Goal: Task Accomplishment & Management: Use online tool/utility

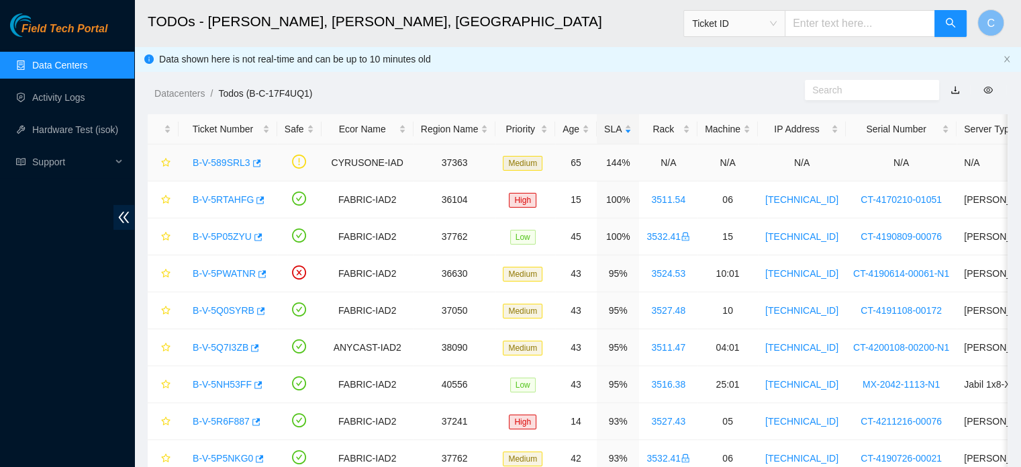
click at [219, 166] on link "B-V-589SRL3" at bounding box center [222, 162] width 58 height 11
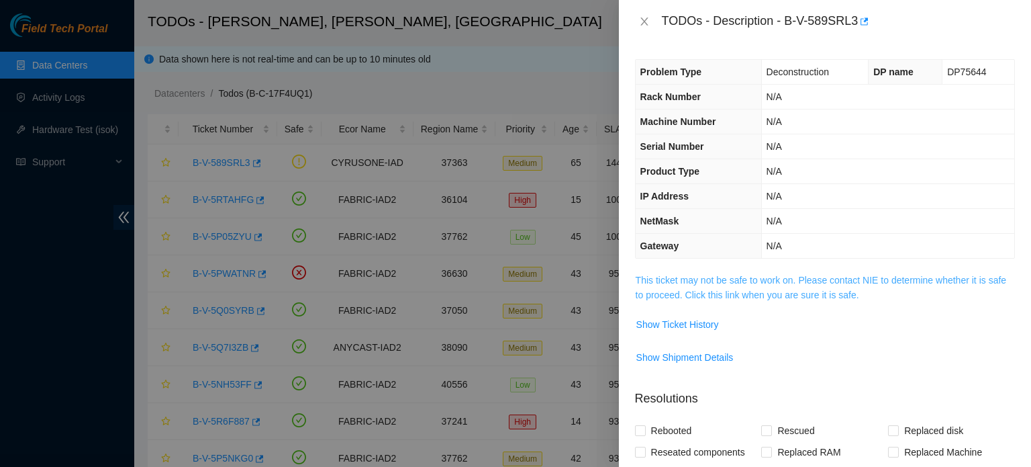
click at [725, 277] on link "This ticket may not be safe to work on. Please contact NIE to determine whether…" at bounding box center [821, 288] width 371 height 26
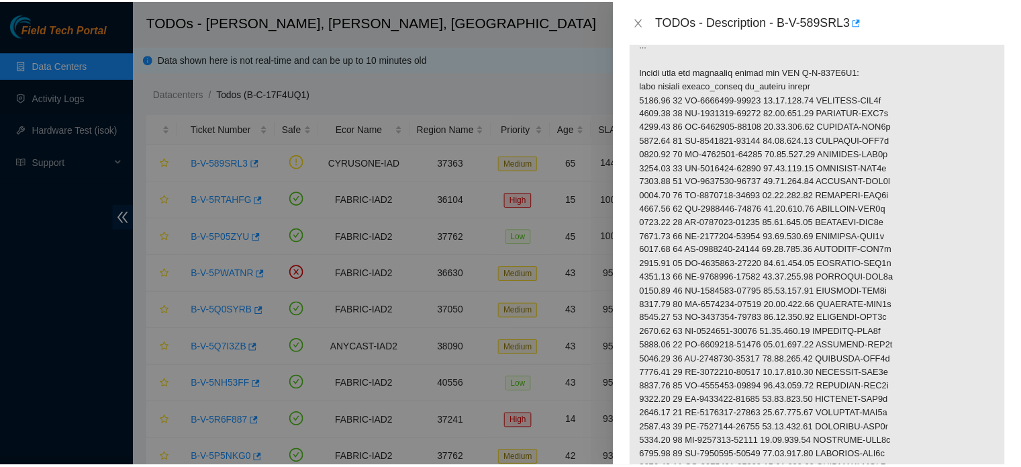
scroll to position [344, 0]
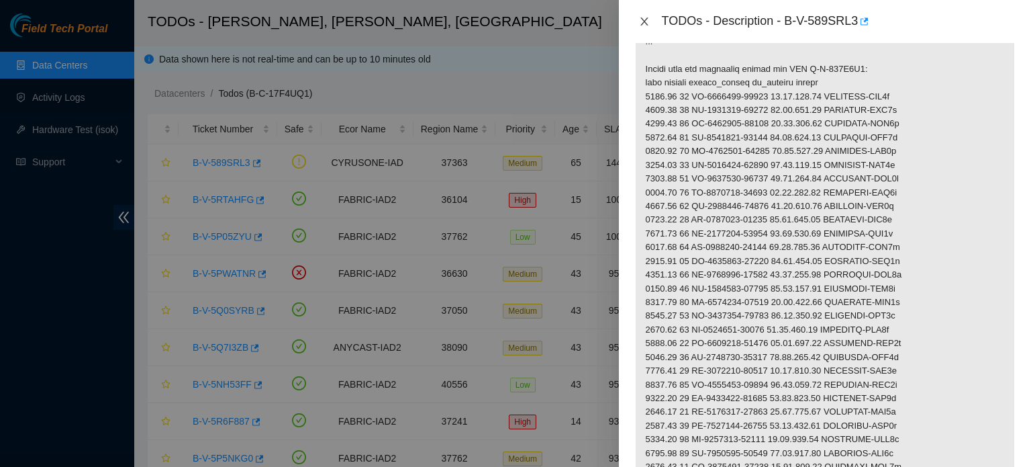
click at [641, 24] on icon "close" at bounding box center [644, 21] width 7 height 8
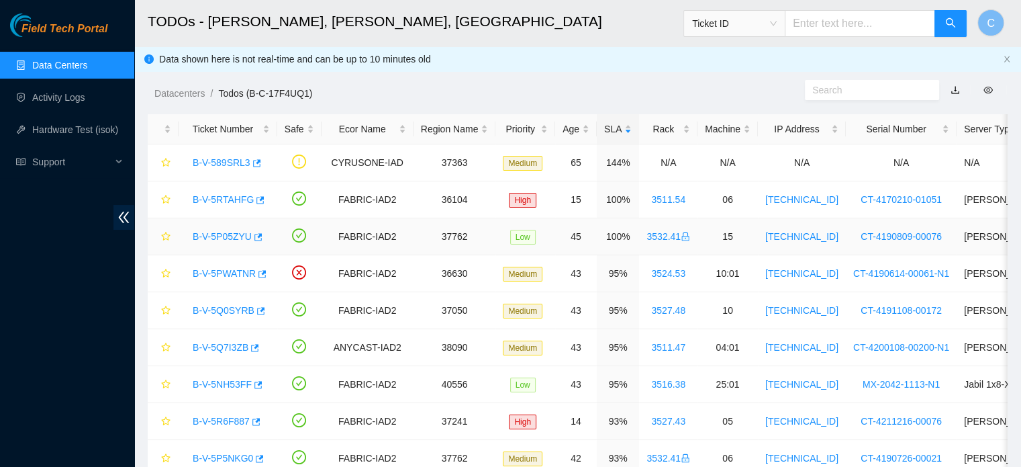
scroll to position [304, 0]
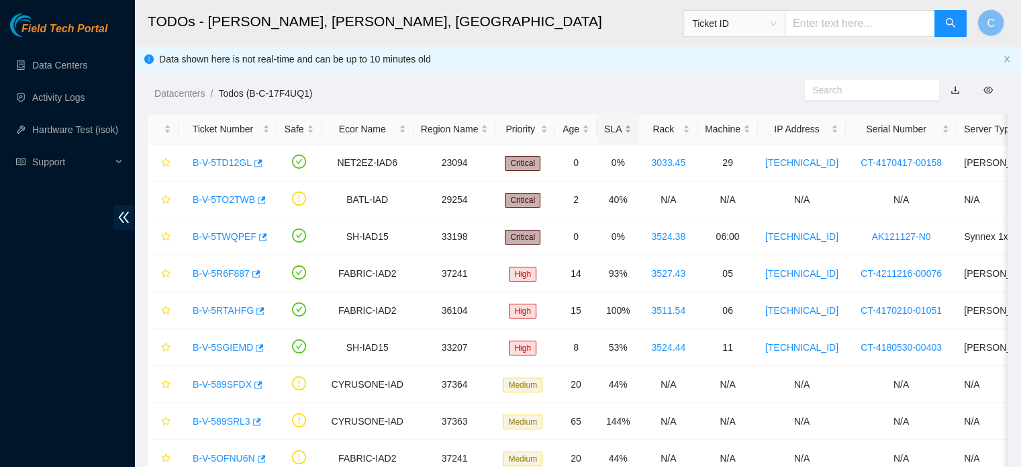
click at [612, 131] on div "SLA" at bounding box center [618, 129] width 28 height 15
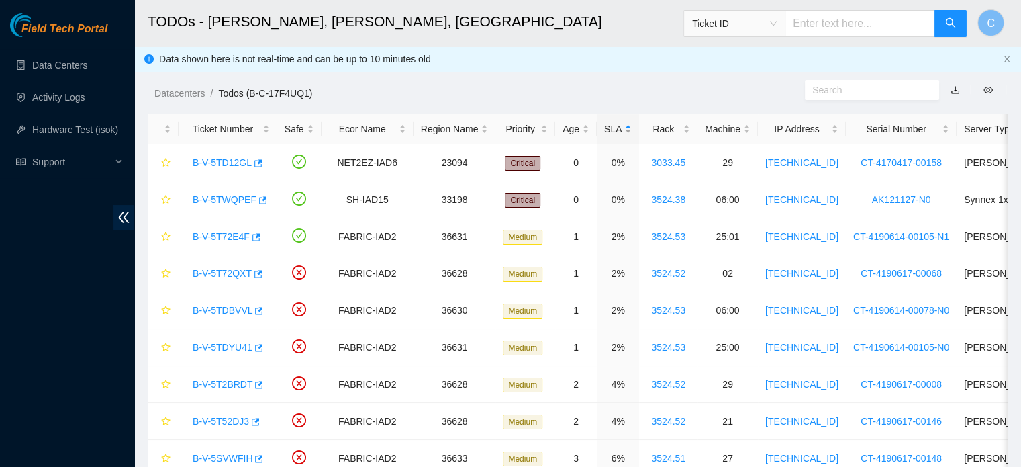
click at [612, 131] on div "SLA" at bounding box center [618, 129] width 28 height 15
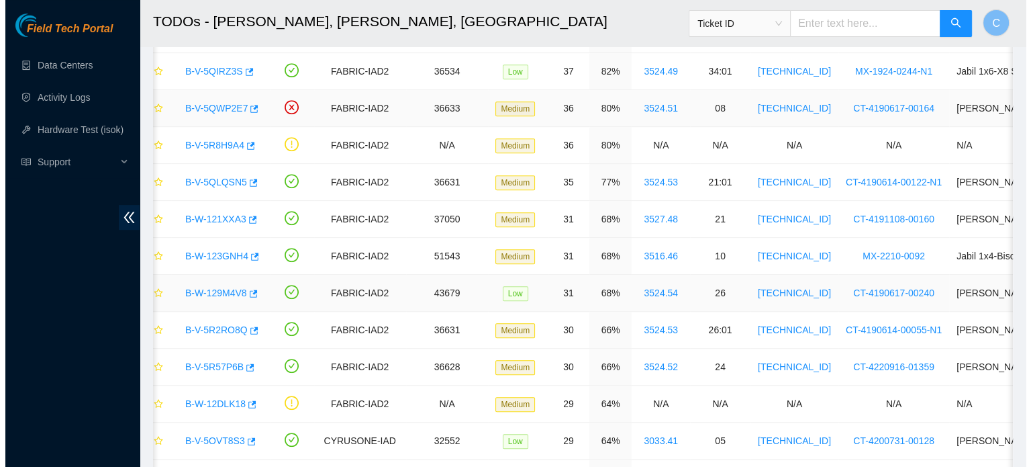
scroll to position [592, 0]
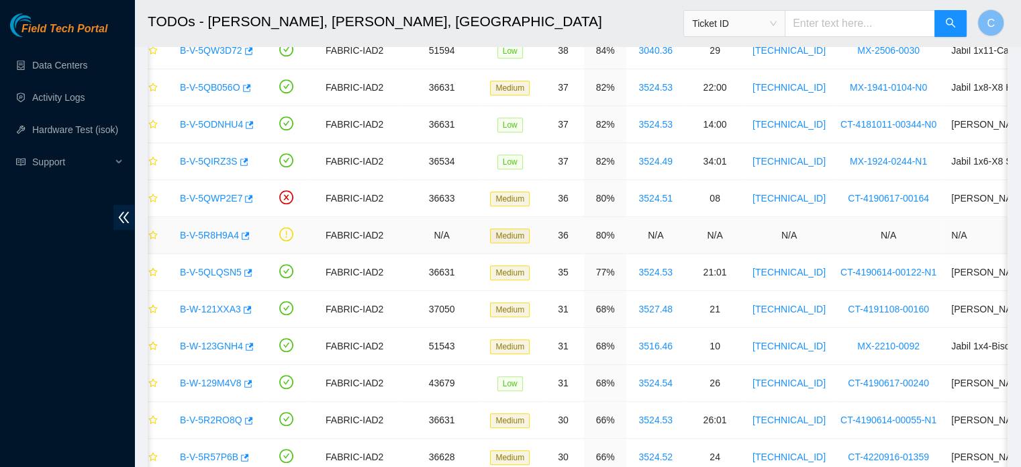
click at [210, 230] on link "B-V-5R8H9A4" at bounding box center [209, 235] width 59 height 11
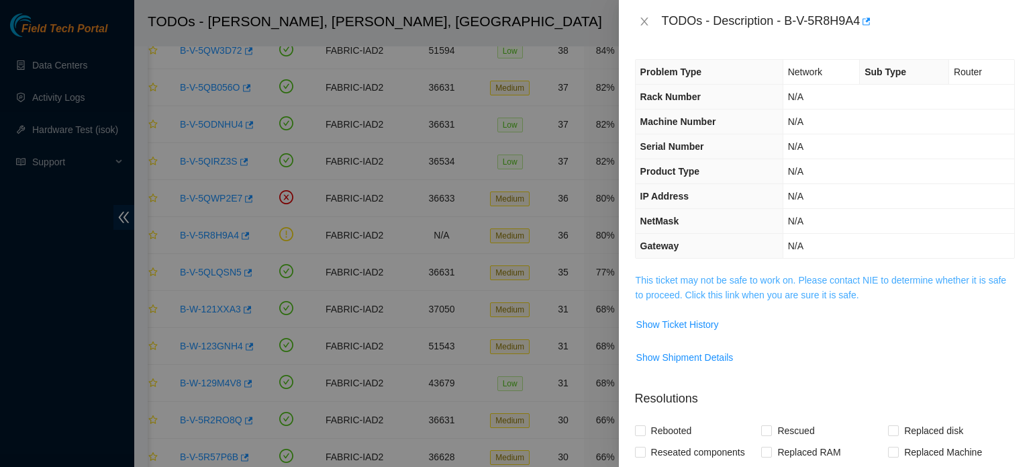
click at [662, 279] on link "This ticket may not be safe to work on. Please contact NIE to determine whether…" at bounding box center [821, 288] width 371 height 26
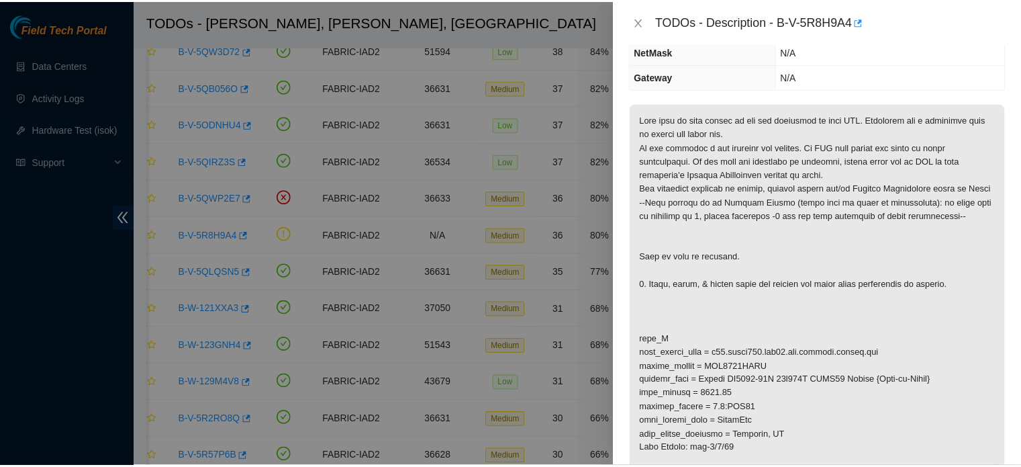
scroll to position [169, 0]
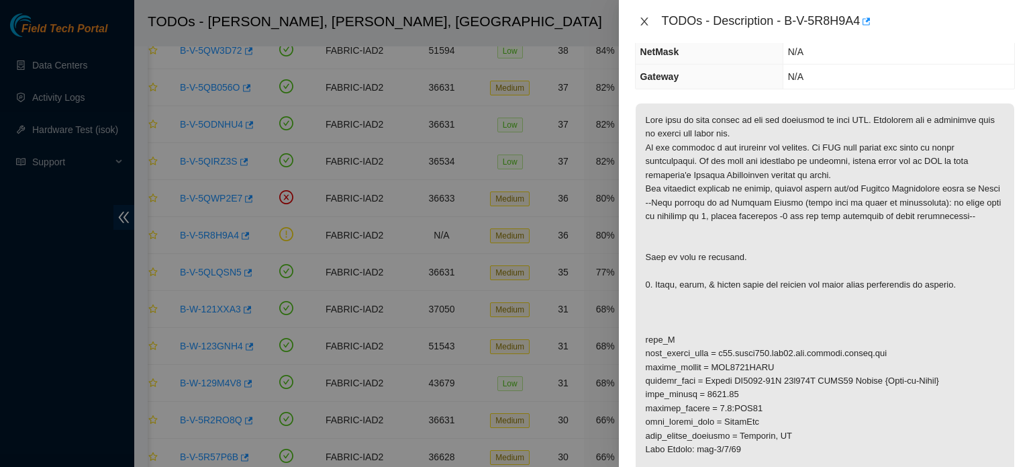
click at [649, 24] on icon "close" at bounding box center [644, 21] width 11 height 11
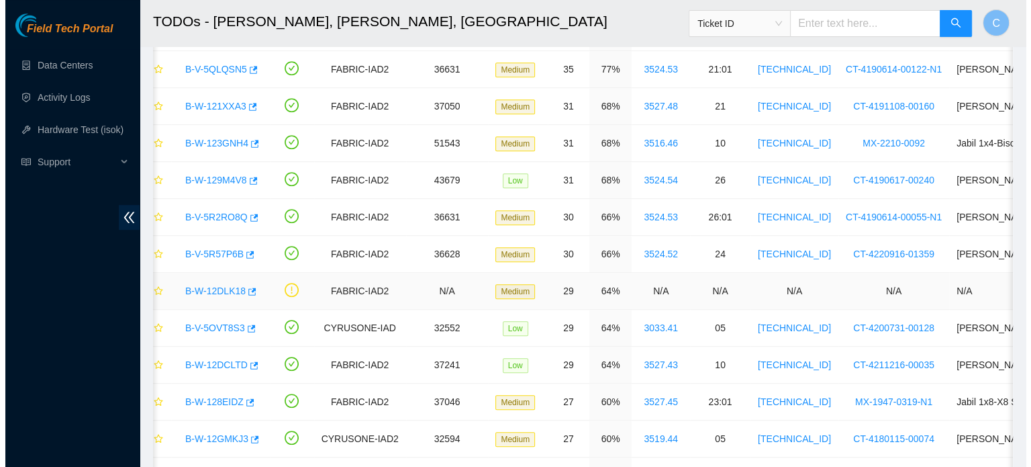
scroll to position [798, 0]
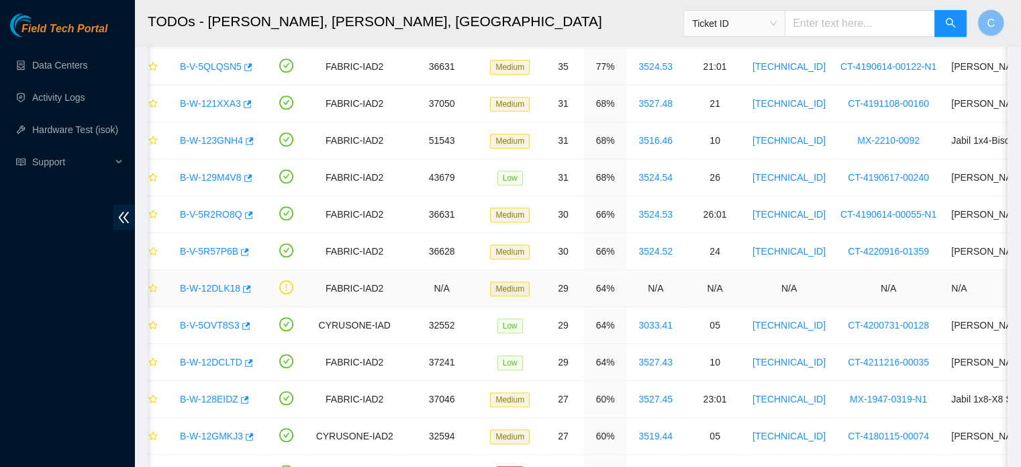
click at [209, 287] on link "B-W-12DLK18" at bounding box center [210, 288] width 60 height 11
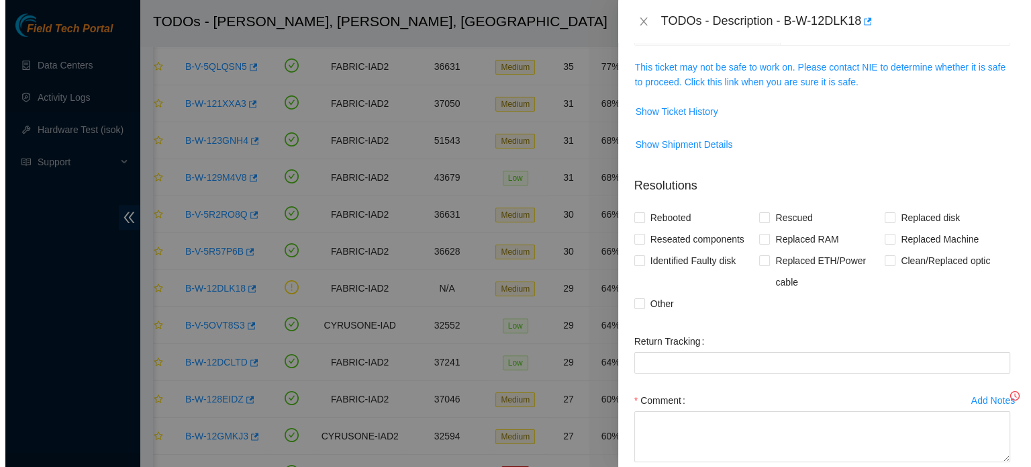
scroll to position [169, 0]
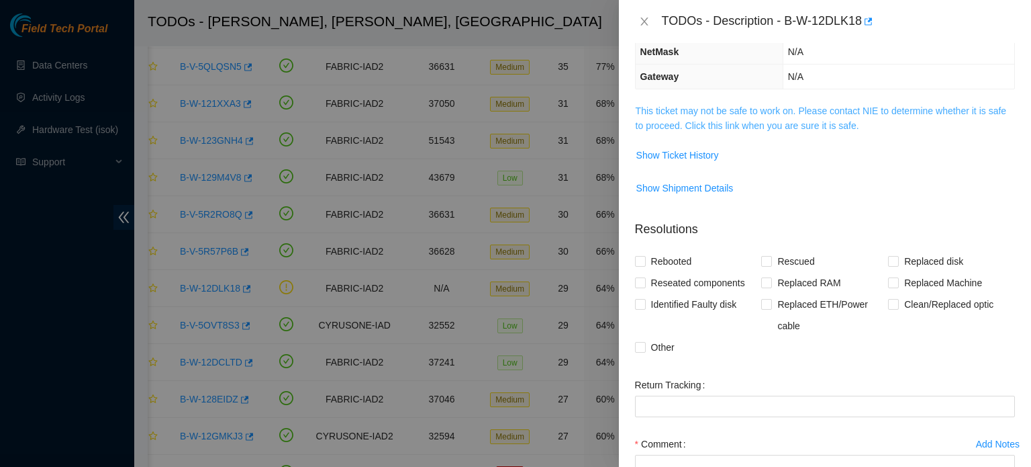
click at [679, 115] on link "This ticket may not be safe to work on. Please contact NIE to determine whether…" at bounding box center [821, 118] width 371 height 26
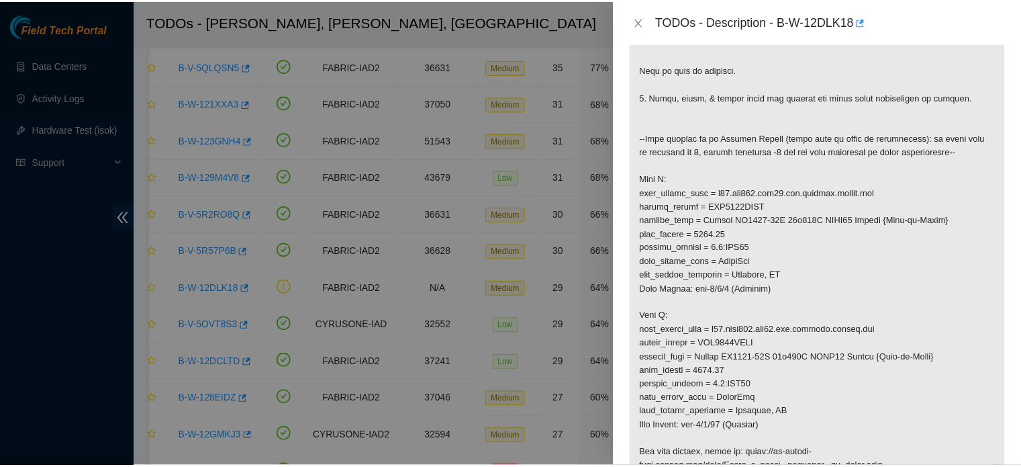
scroll to position [369, 0]
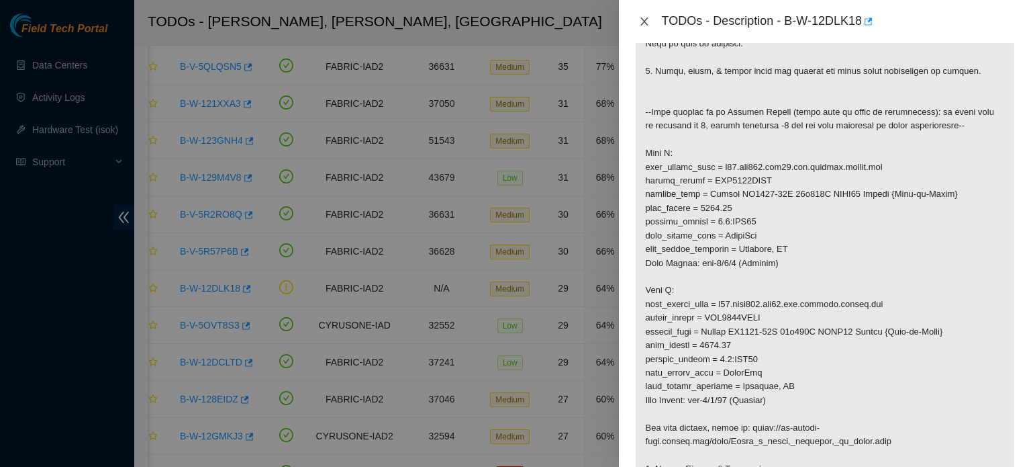
click at [647, 22] on icon "close" at bounding box center [644, 21] width 11 height 11
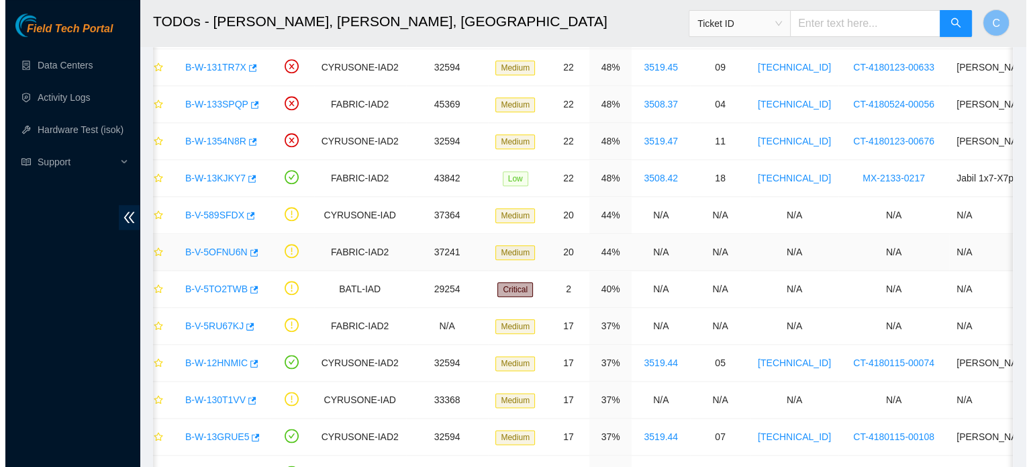
scroll to position [1574, 0]
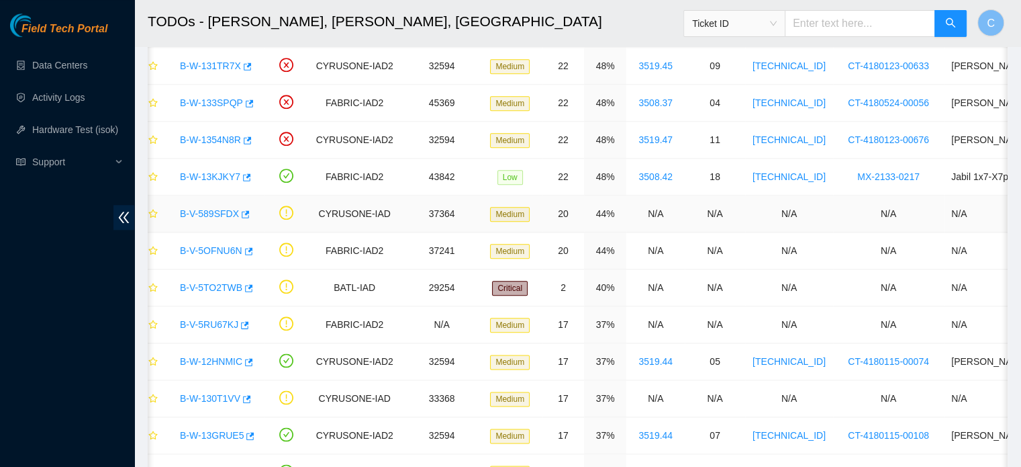
click at [218, 211] on link "B-V-589SFDX" at bounding box center [209, 213] width 59 height 11
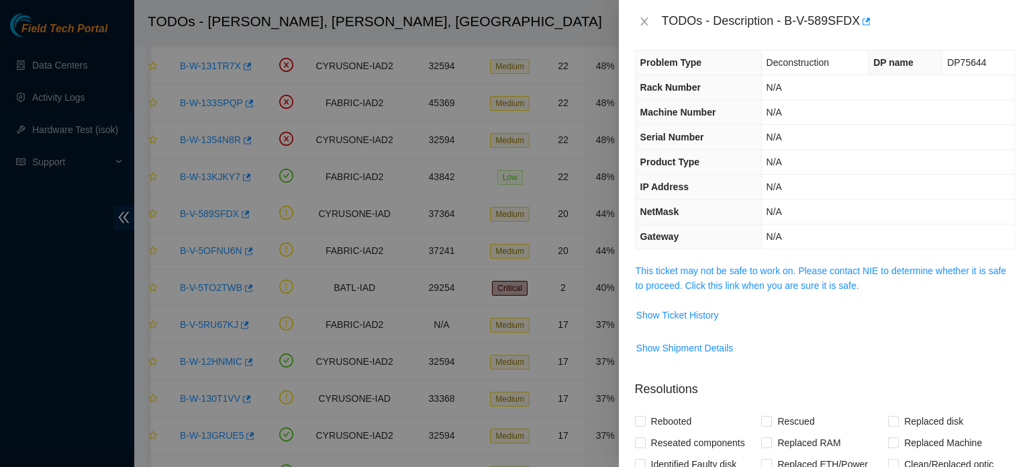
scroll to position [9, 0]
click at [706, 273] on link "This ticket may not be safe to work on. Please contact NIE to determine whether…" at bounding box center [821, 279] width 371 height 26
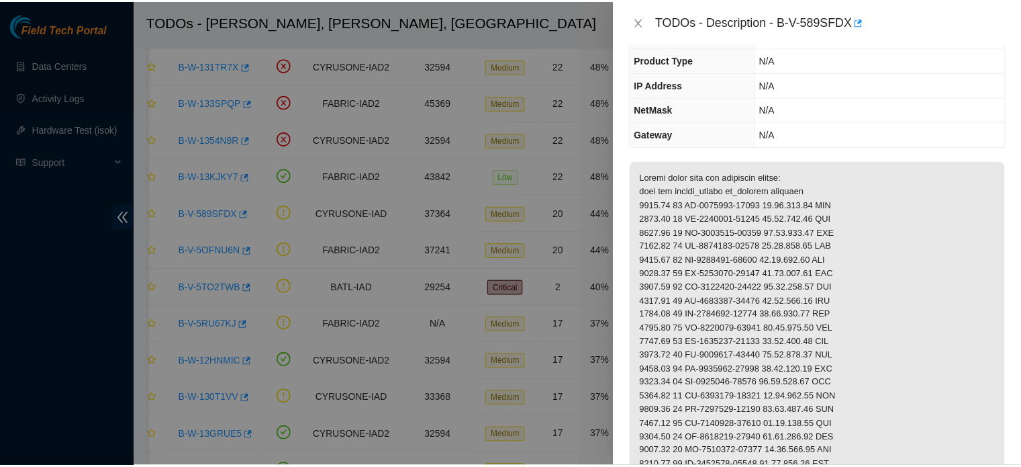
scroll to position [111, 0]
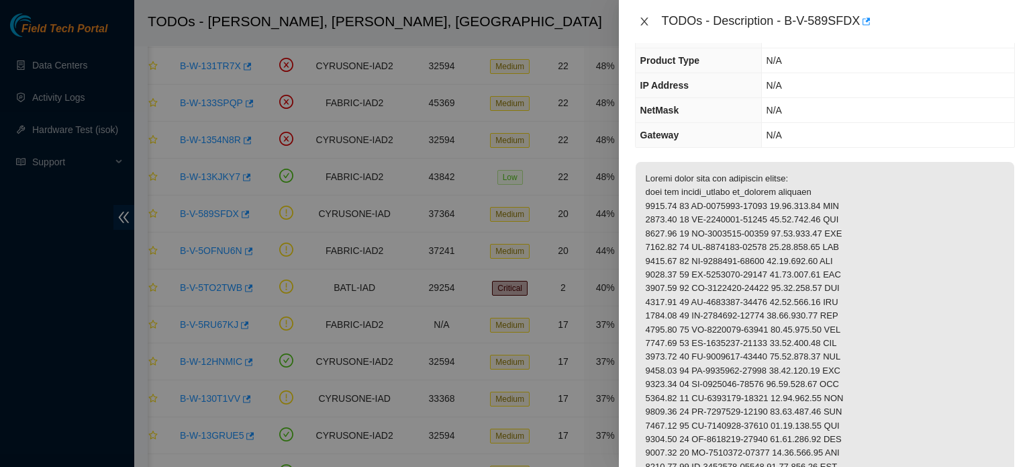
click at [645, 21] on icon "close" at bounding box center [644, 21] width 7 height 8
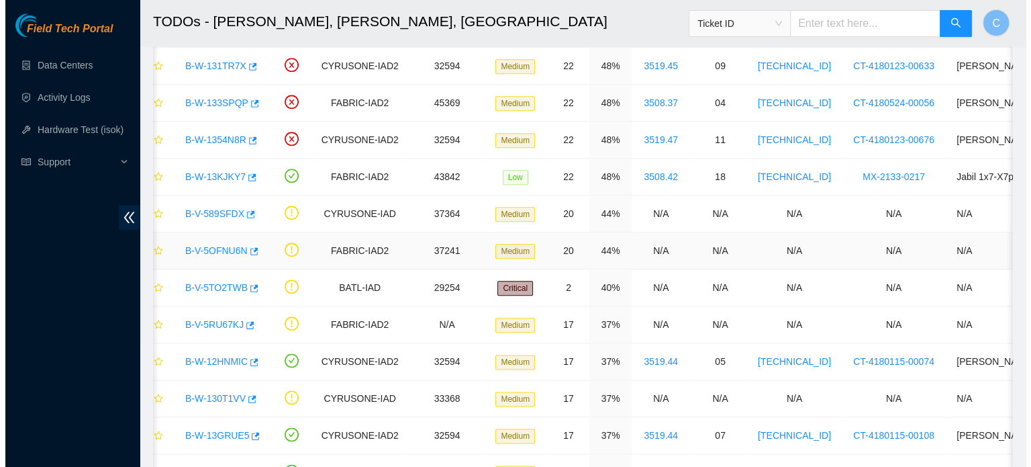
scroll to position [155, 0]
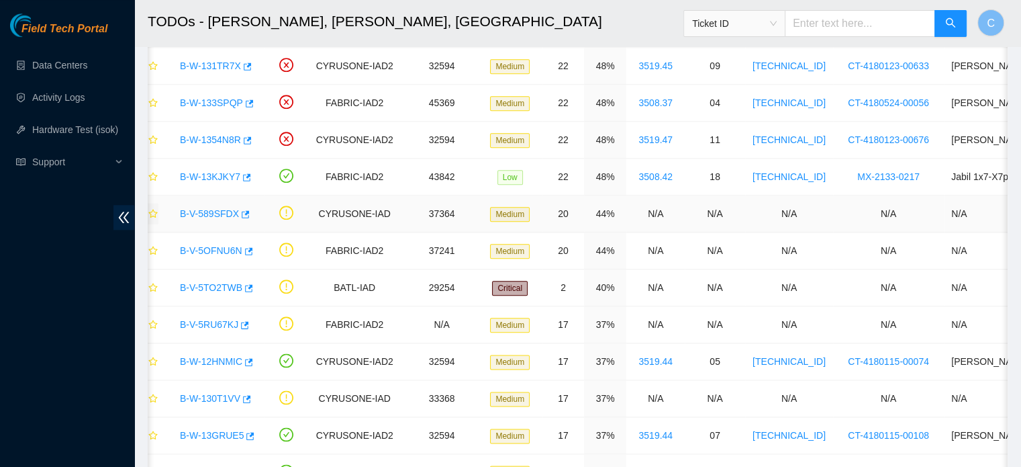
click at [150, 209] on icon "star" at bounding box center [152, 213] width 9 height 9
click at [212, 245] on link "B-V-5OFNU6N" at bounding box center [211, 250] width 62 height 11
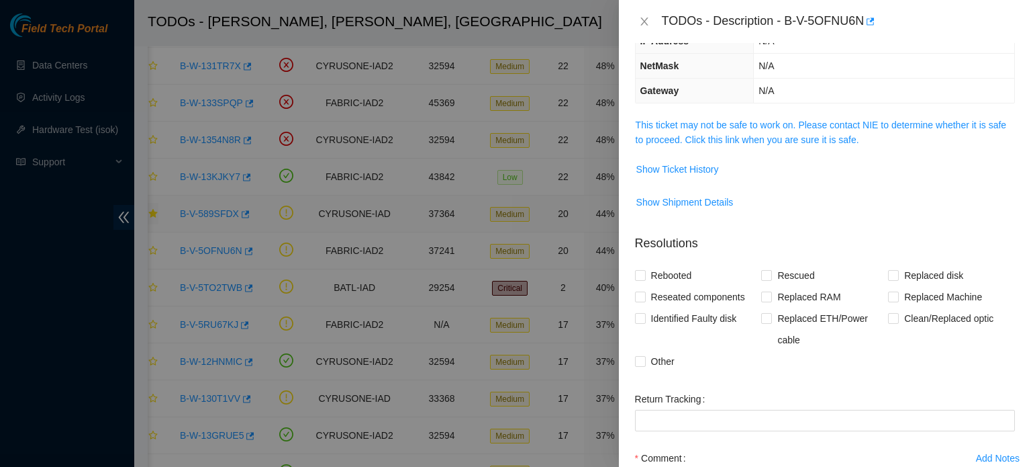
scroll to position [111, 0]
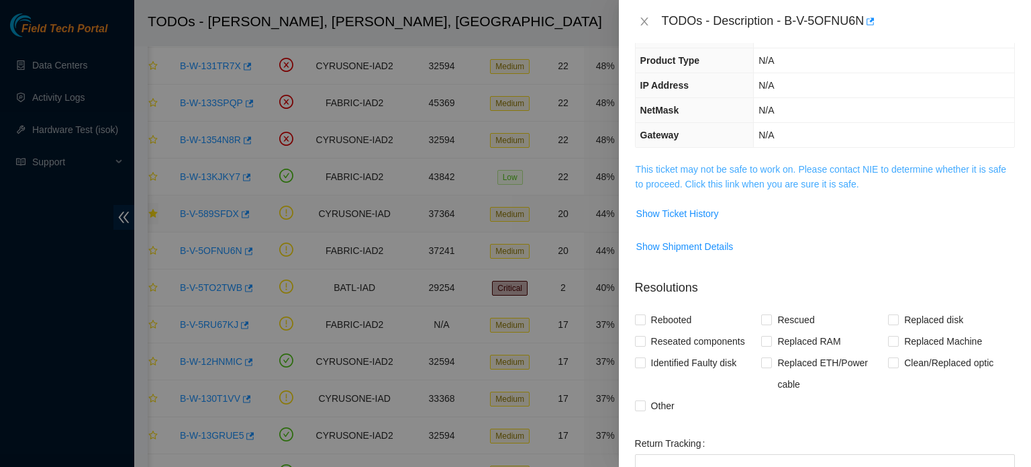
click at [706, 173] on link "This ticket may not be safe to work on. Please contact NIE to determine whether…" at bounding box center [821, 177] width 371 height 26
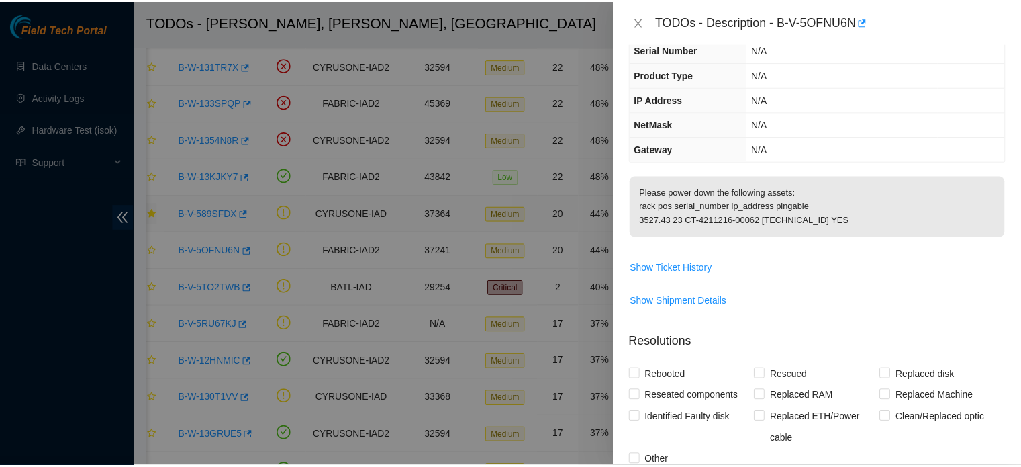
scroll to position [87, 0]
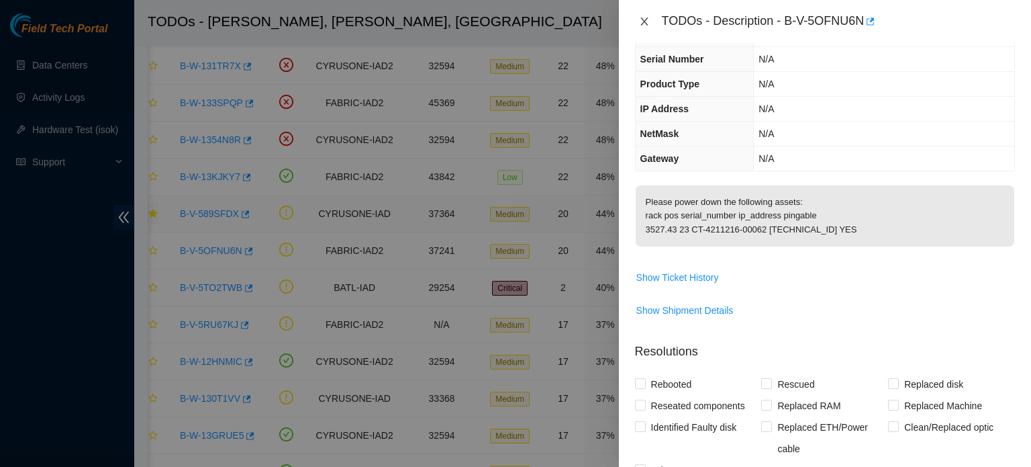
click at [647, 21] on icon "close" at bounding box center [644, 21] width 11 height 11
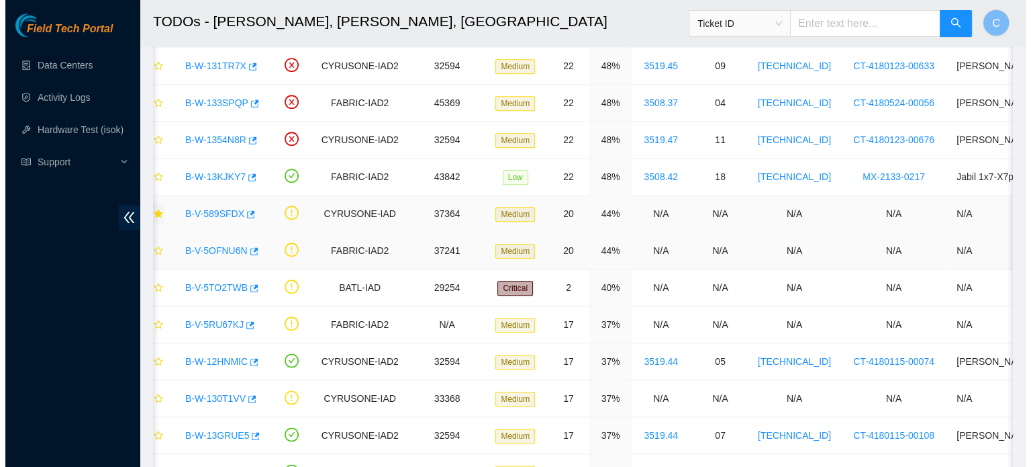
scroll to position [117, 0]
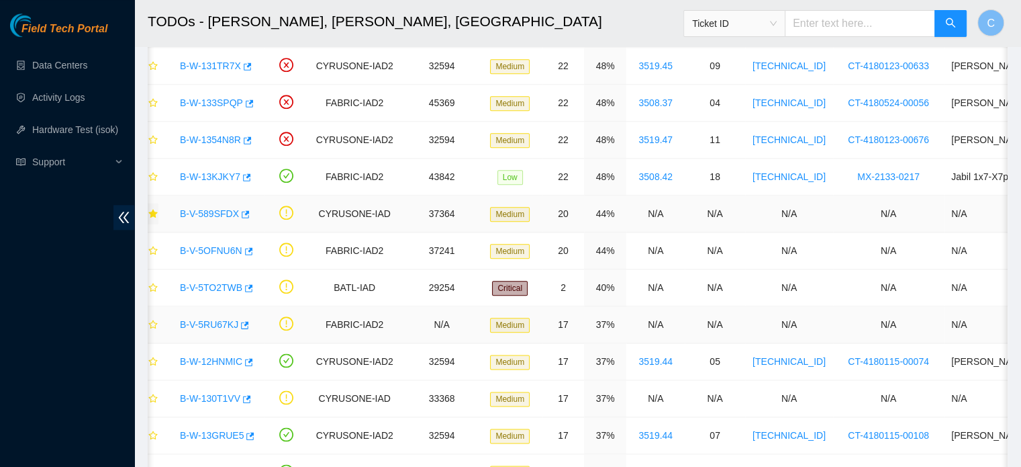
click at [207, 320] on link "B-V-5RU67KJ" at bounding box center [209, 324] width 58 height 11
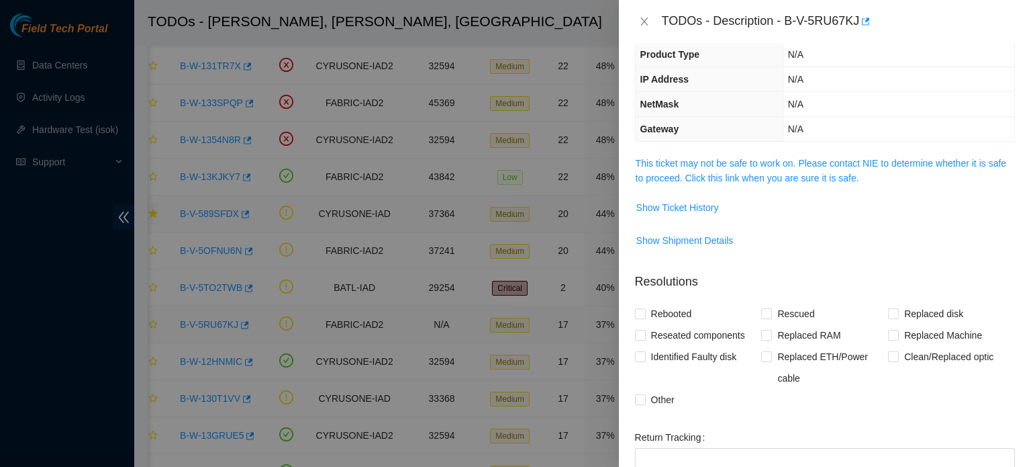
scroll to position [87, 0]
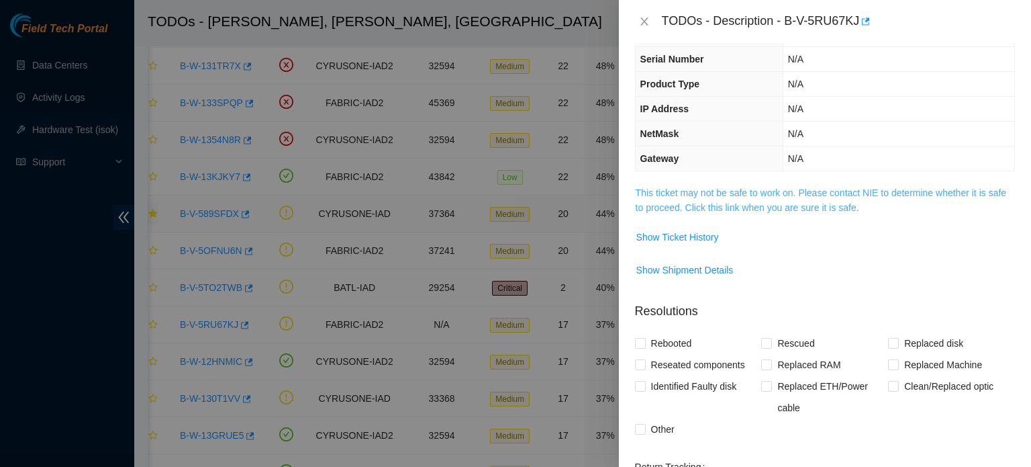
click at [807, 194] on link "This ticket may not be safe to work on. Please contact NIE to determine whether…" at bounding box center [821, 200] width 371 height 26
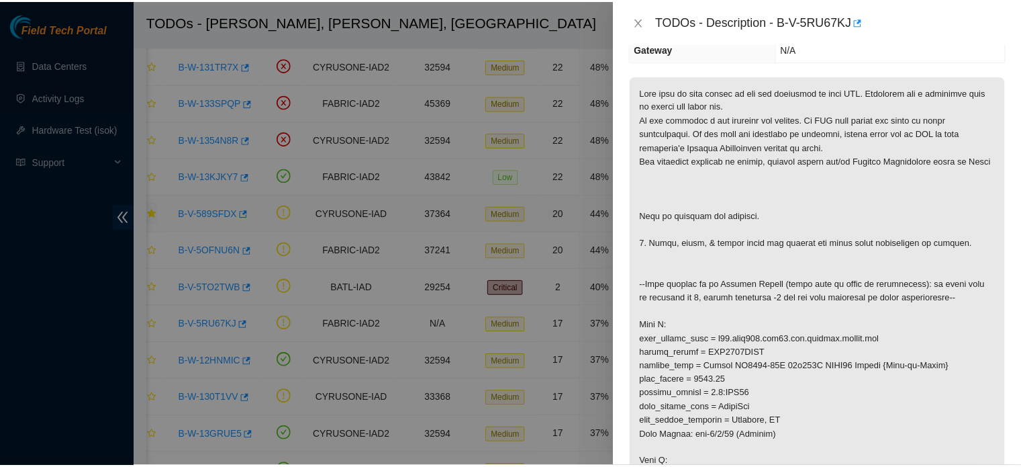
scroll to position [304, 0]
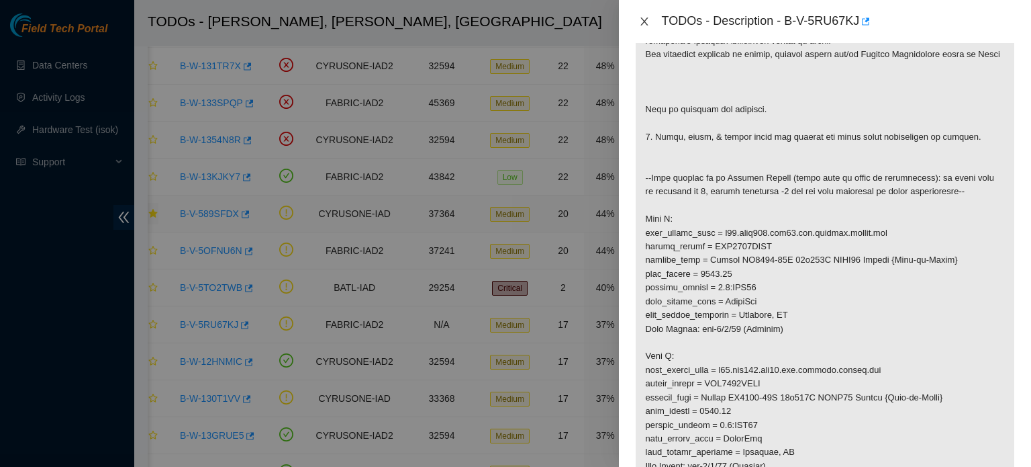
click at [643, 18] on icon "close" at bounding box center [644, 21] width 11 height 11
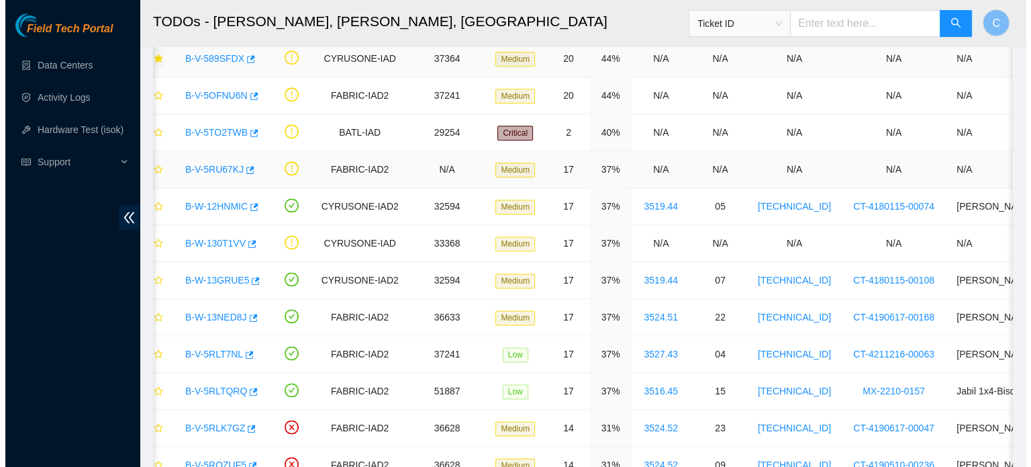
scroll to position [1770, 0]
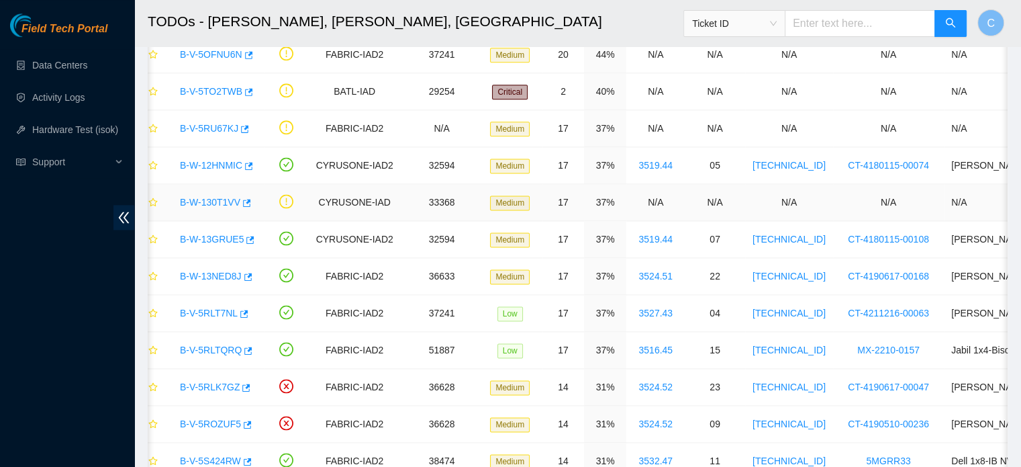
click at [213, 197] on link "B-W-130T1VV" at bounding box center [210, 202] width 60 height 11
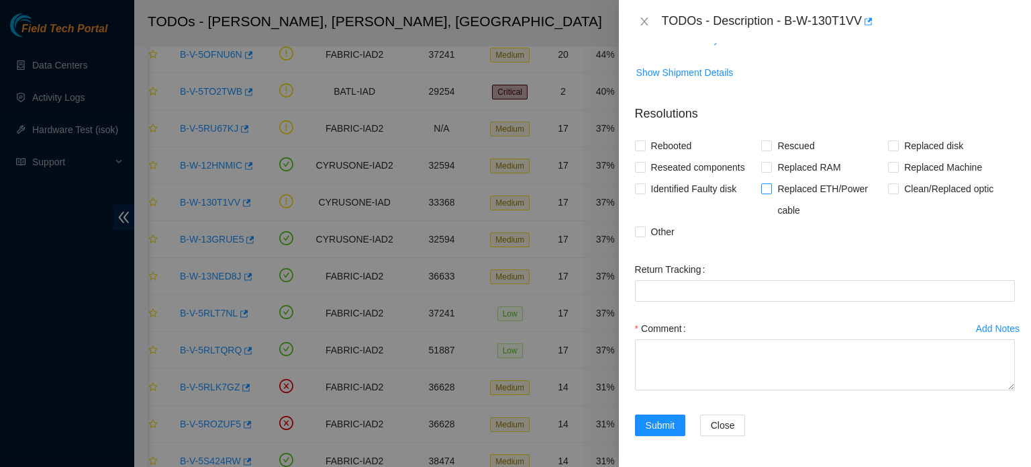
click at [782, 216] on span "Replaced ETH/Power cable" at bounding box center [830, 199] width 116 height 43
click at [771, 193] on input "Replaced ETH/Power cable" at bounding box center [765, 187] width 9 height 9
checkbox input "true"
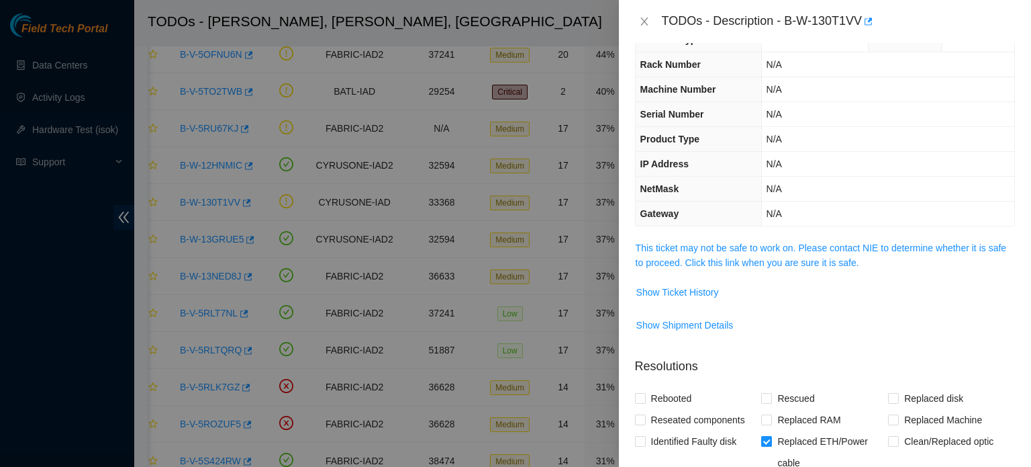
scroll to position [30, 0]
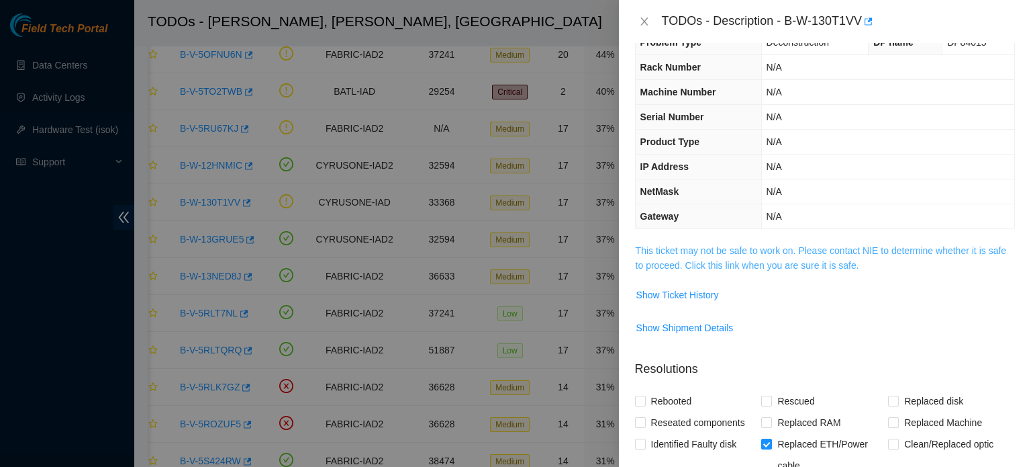
click at [772, 248] on link "This ticket may not be safe to work on. Please contact NIE to determine whether…" at bounding box center [821, 258] width 371 height 26
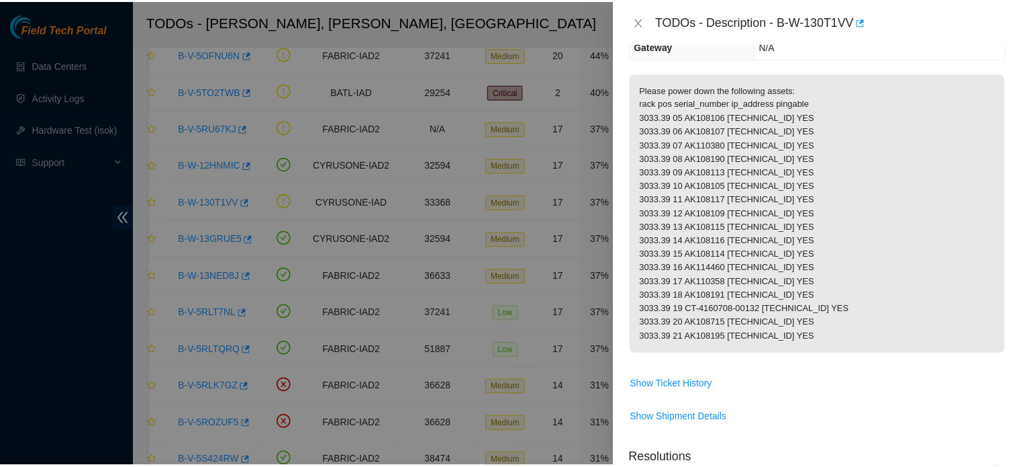
scroll to position [207, 0]
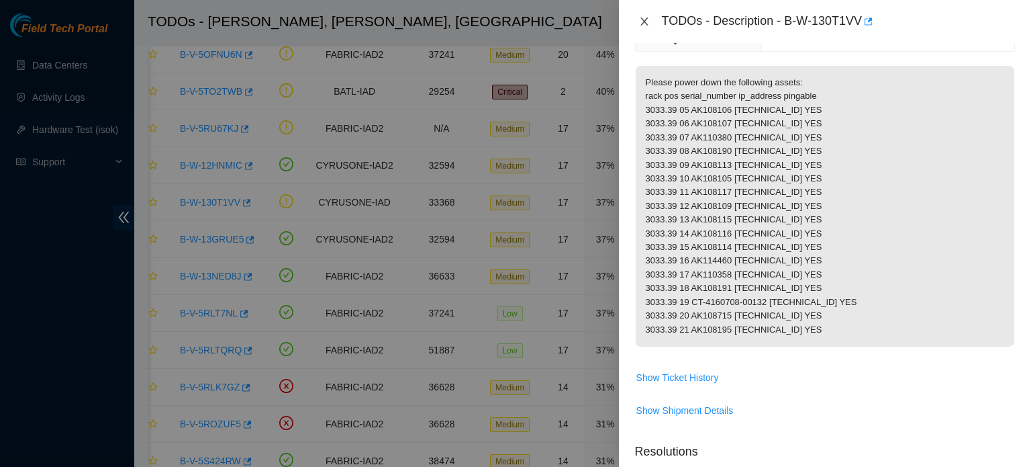
click at [649, 22] on icon "close" at bounding box center [644, 21] width 11 height 11
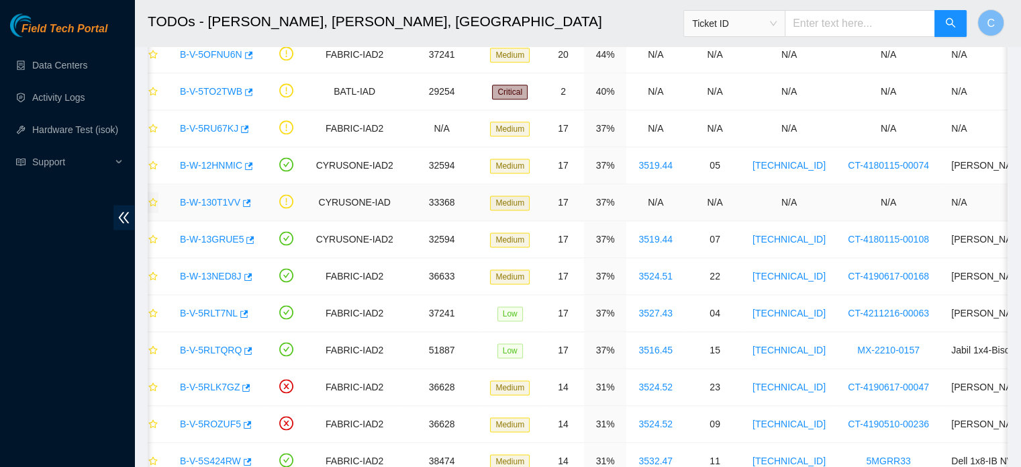
click at [153, 197] on icon "star" at bounding box center [152, 201] width 9 height 9
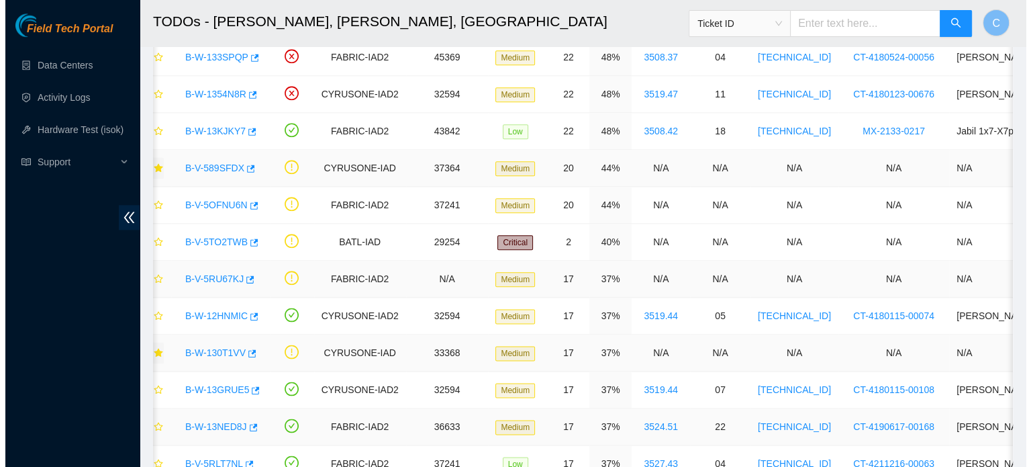
scroll to position [1597, 0]
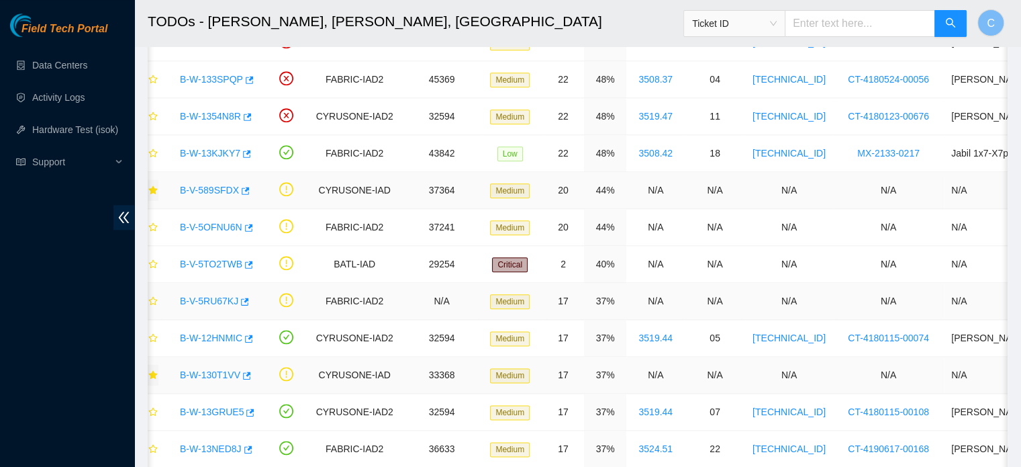
click at [205, 295] on link "B-V-5RU67KJ" at bounding box center [209, 300] width 58 height 11
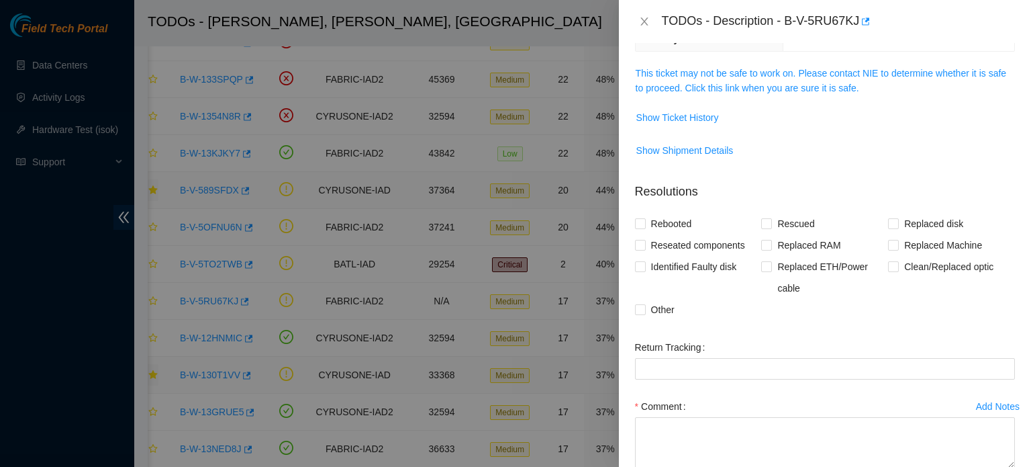
scroll to position [42, 0]
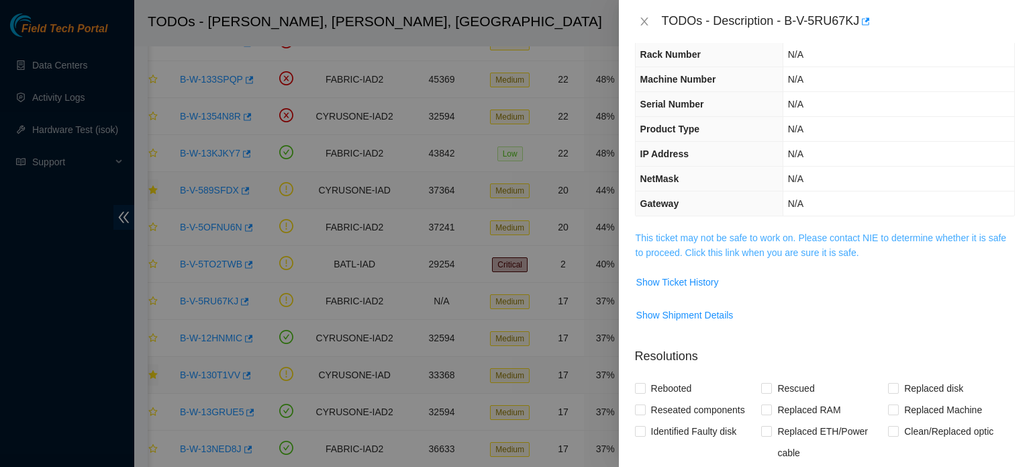
click at [706, 234] on link "This ticket may not be safe to work on. Please contact NIE to determine whether…" at bounding box center [821, 245] width 371 height 26
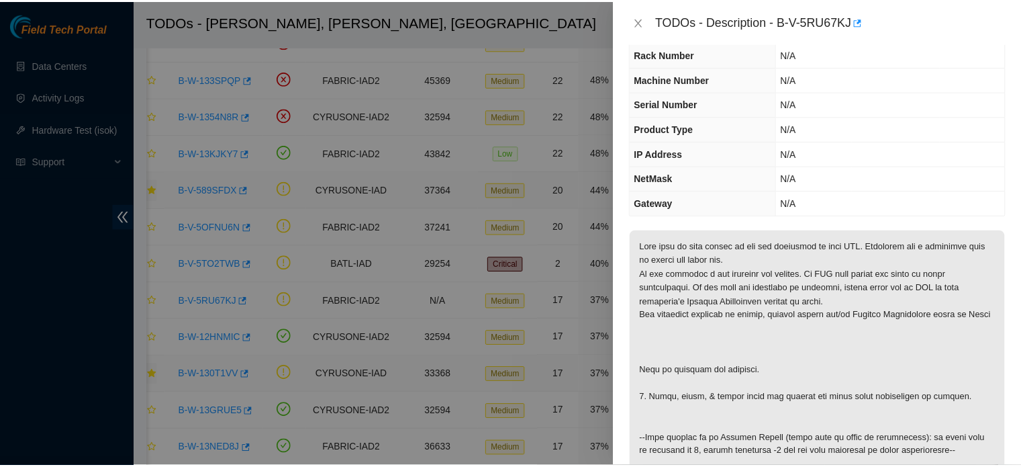
scroll to position [115, 0]
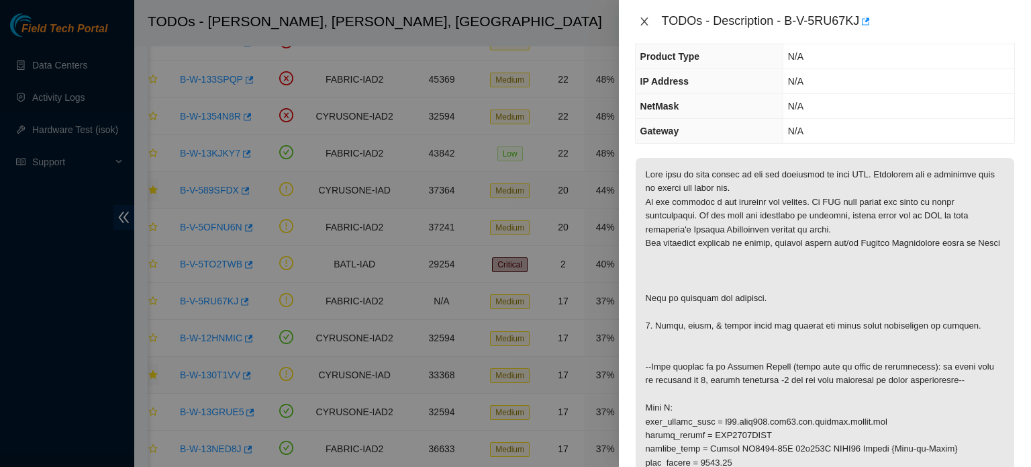
click at [645, 20] on icon "close" at bounding box center [644, 21] width 11 height 11
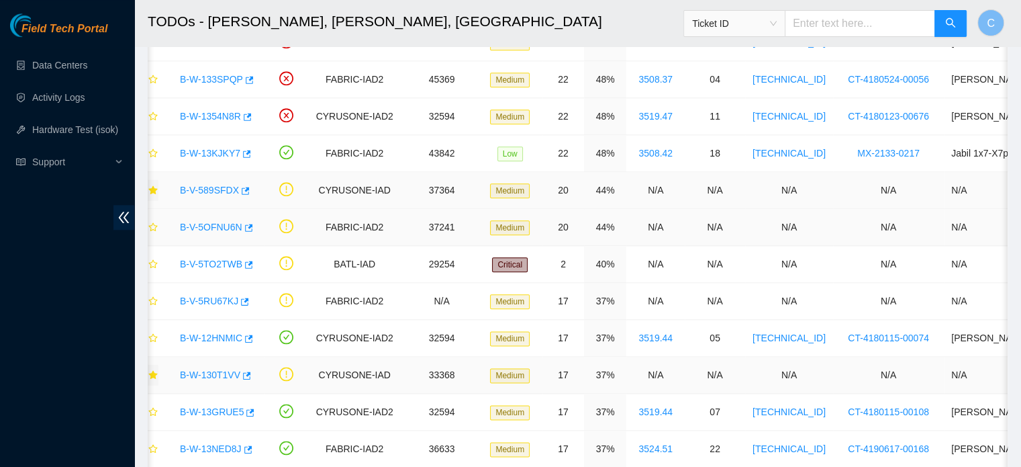
click at [203, 225] on link "B-V-5OFNU6N" at bounding box center [211, 227] width 62 height 11
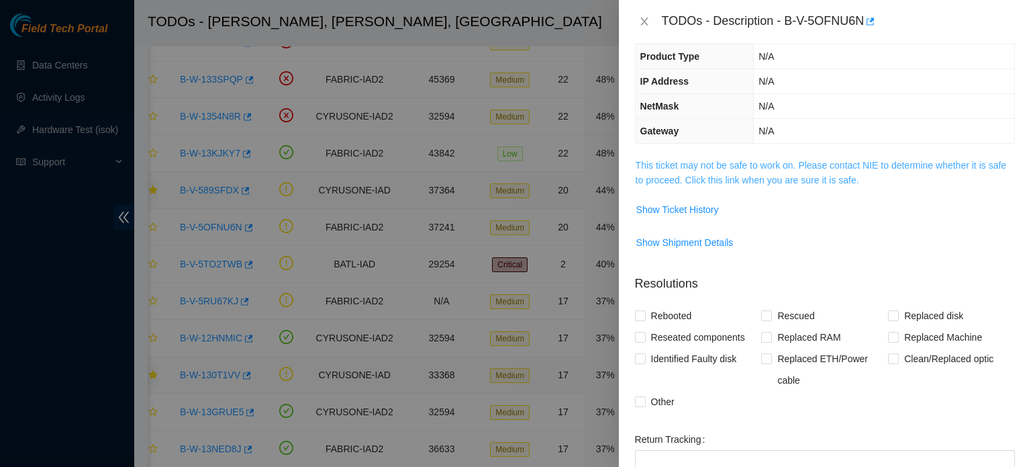
click at [650, 165] on link "This ticket may not be safe to work on. Please contact NIE to determine whether…" at bounding box center [821, 173] width 371 height 26
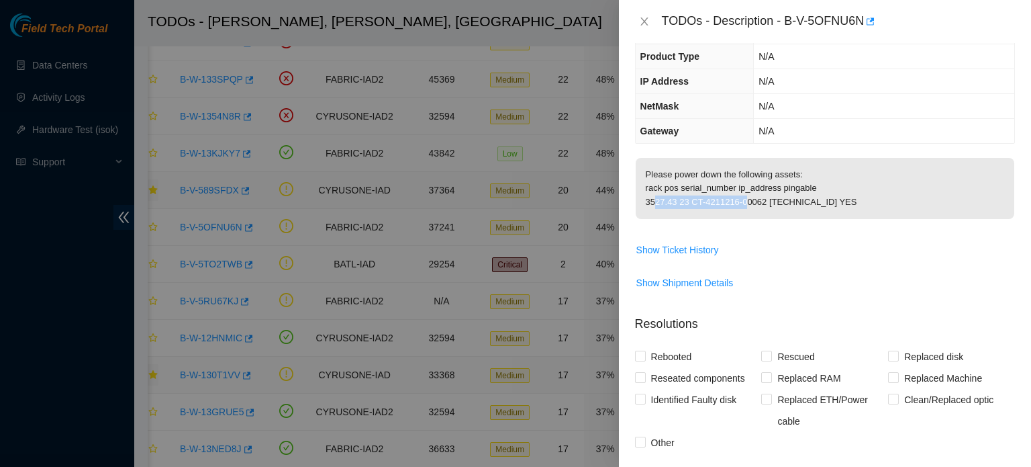
drag, startPoint x: 635, startPoint y: 216, endPoint x: 734, endPoint y: 228, distance: 99.4
click at [734, 219] on p "Please power down the following assets: rack pos serial_number ip_address pinga…" at bounding box center [825, 188] width 379 height 61
click at [643, 17] on icon "close" at bounding box center [644, 21] width 11 height 11
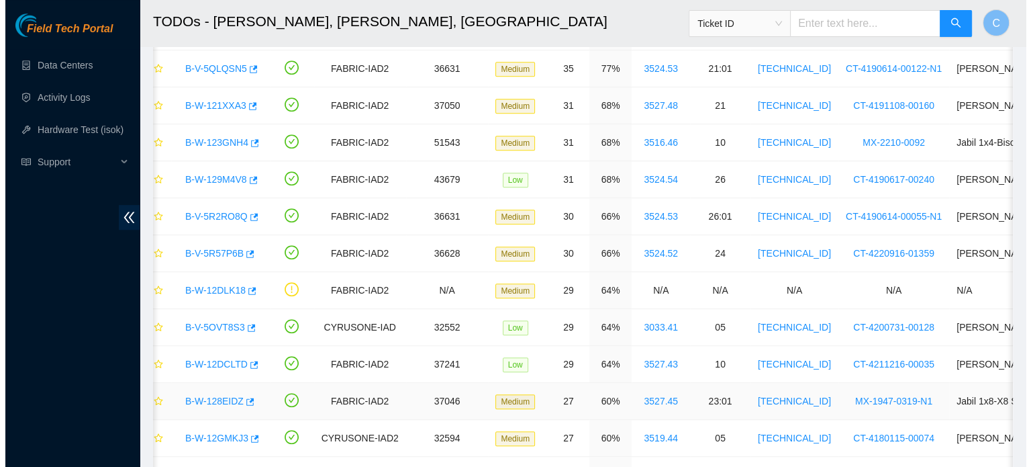
scroll to position [795, 0]
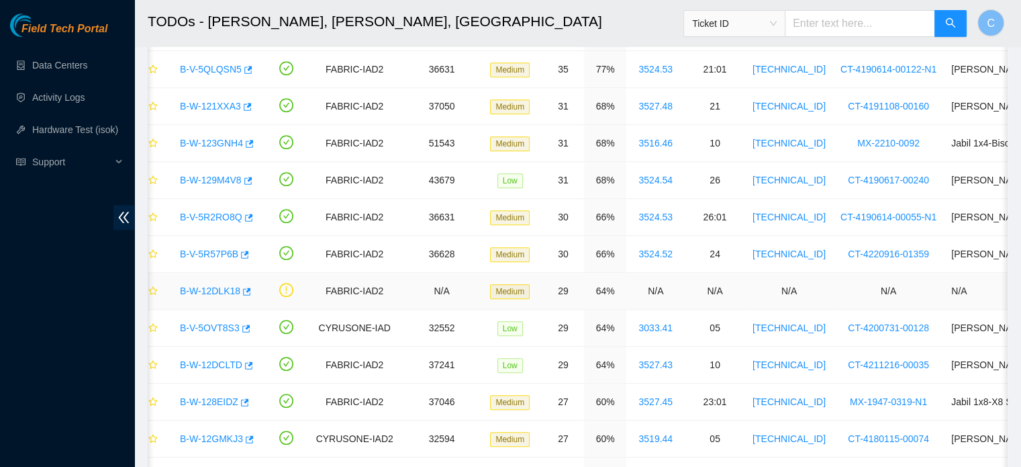
click at [212, 287] on link "B-W-12DLK18" at bounding box center [210, 290] width 60 height 11
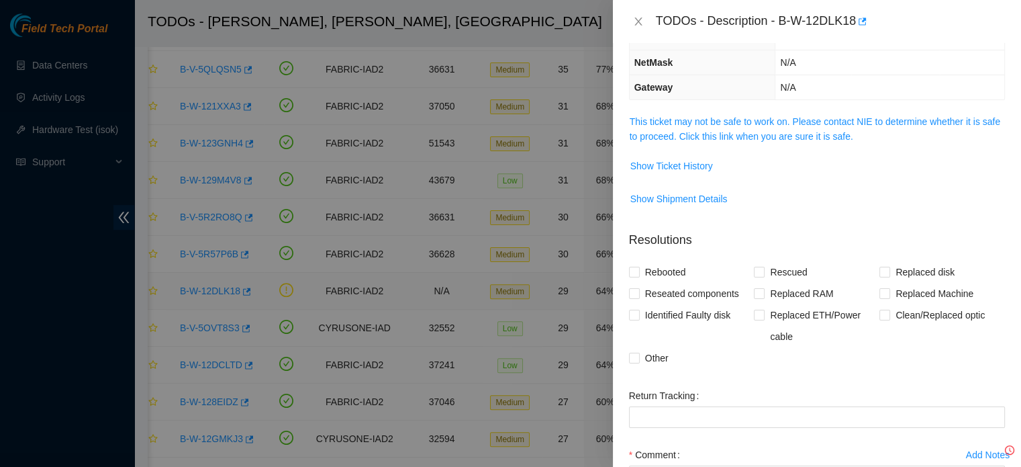
scroll to position [115, 0]
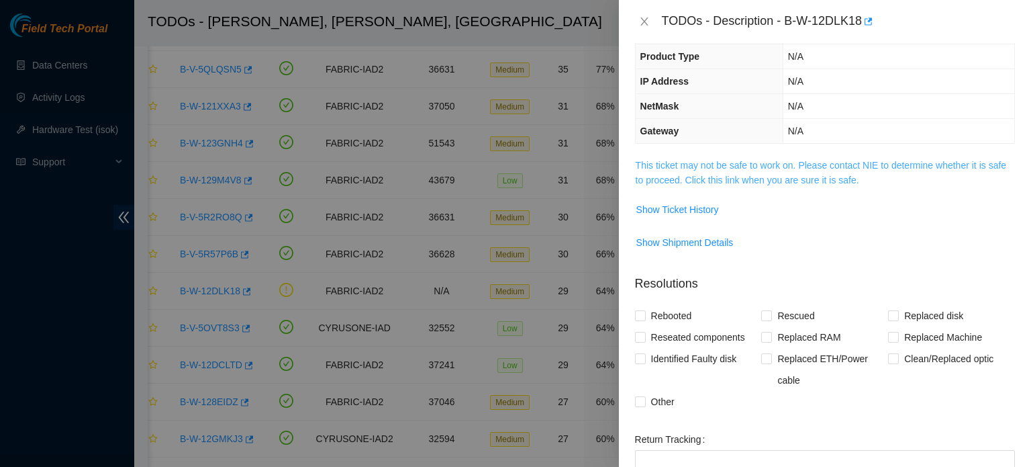
click at [764, 163] on link "This ticket may not be safe to work on. Please contact NIE to determine whether…" at bounding box center [821, 173] width 371 height 26
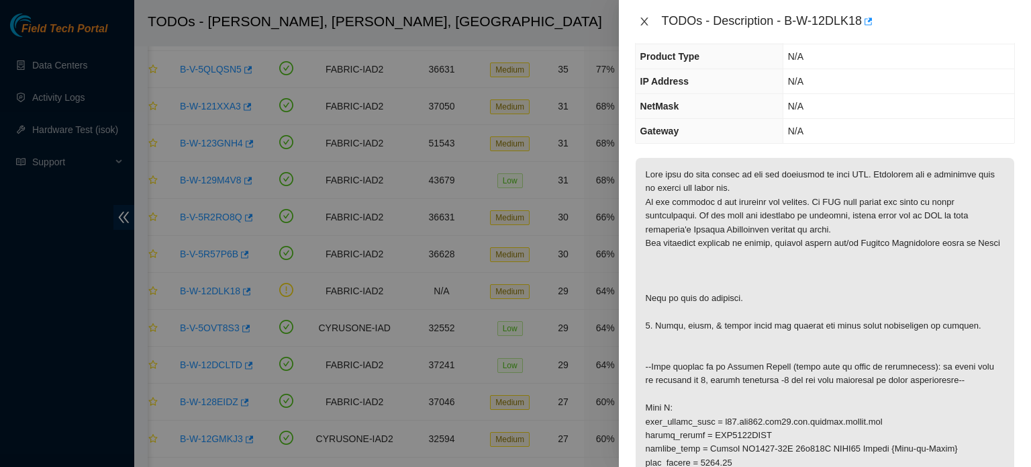
click at [647, 16] on icon "close" at bounding box center [644, 21] width 11 height 11
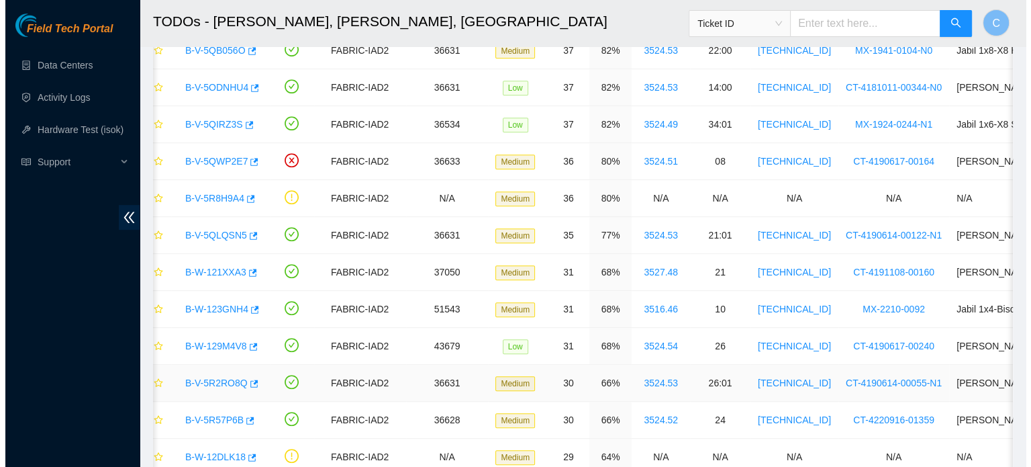
scroll to position [580, 0]
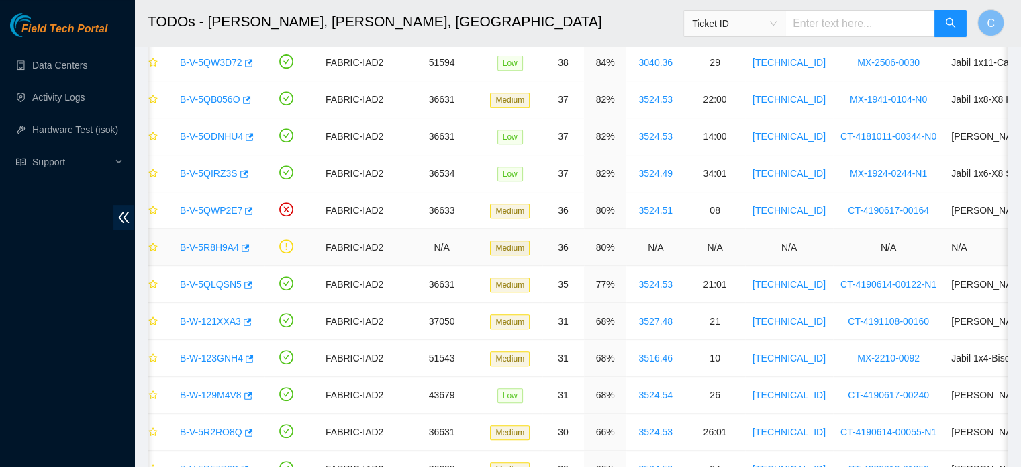
click at [212, 244] on link "B-V-5R8H9A4" at bounding box center [209, 247] width 59 height 11
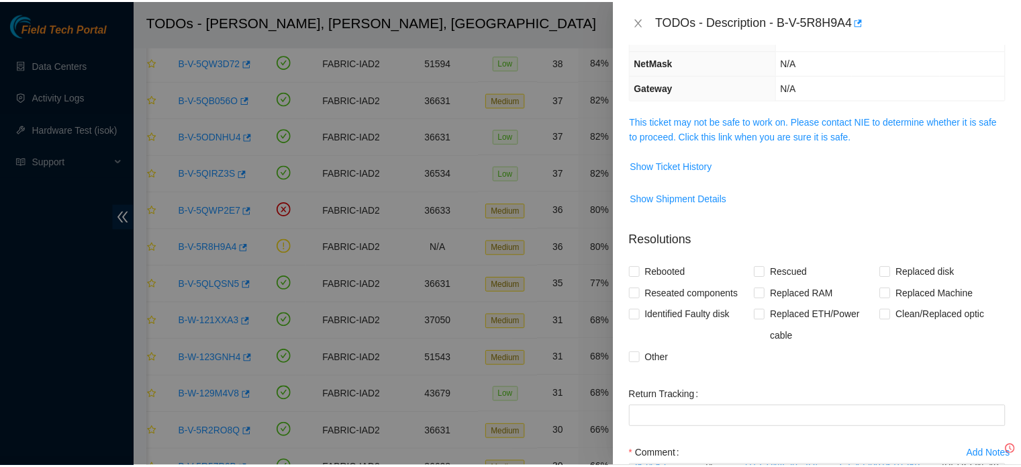
scroll to position [115, 0]
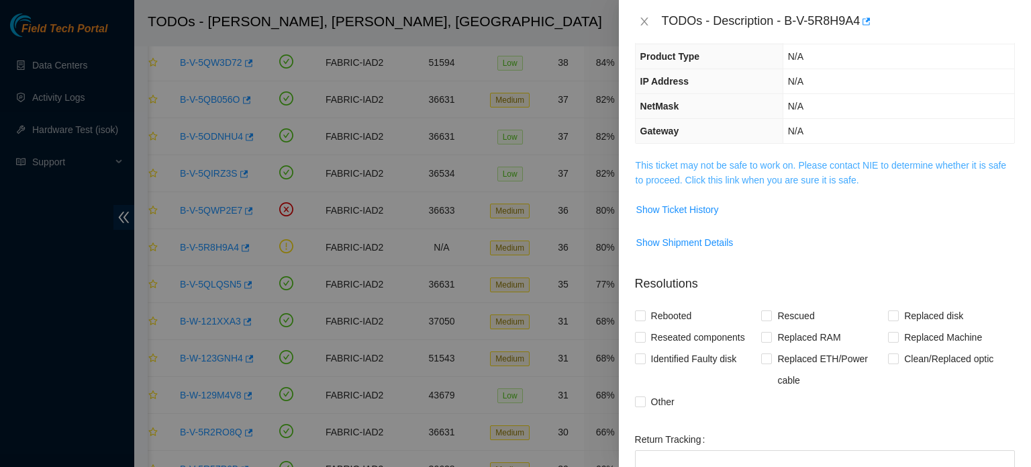
click at [776, 164] on link "This ticket may not be safe to work on. Please contact NIE to determine whether…" at bounding box center [821, 173] width 371 height 26
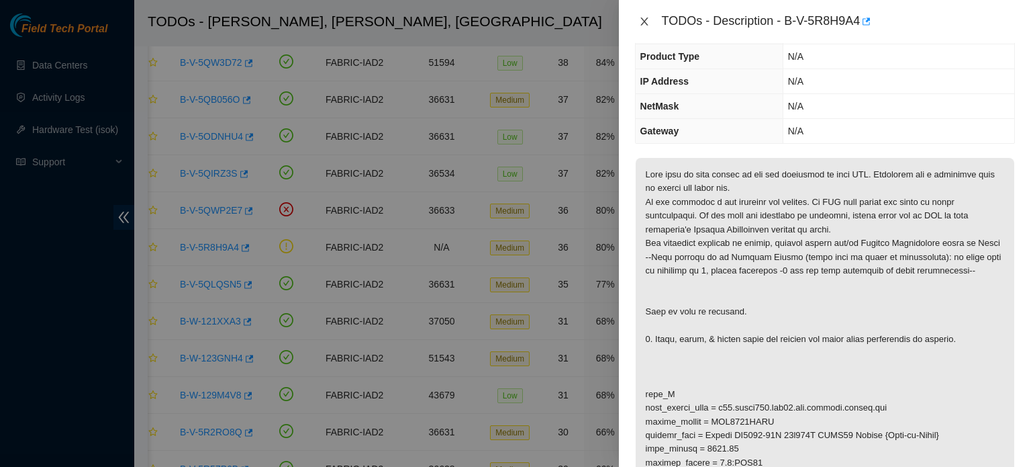
click at [642, 19] on icon "close" at bounding box center [644, 21] width 7 height 8
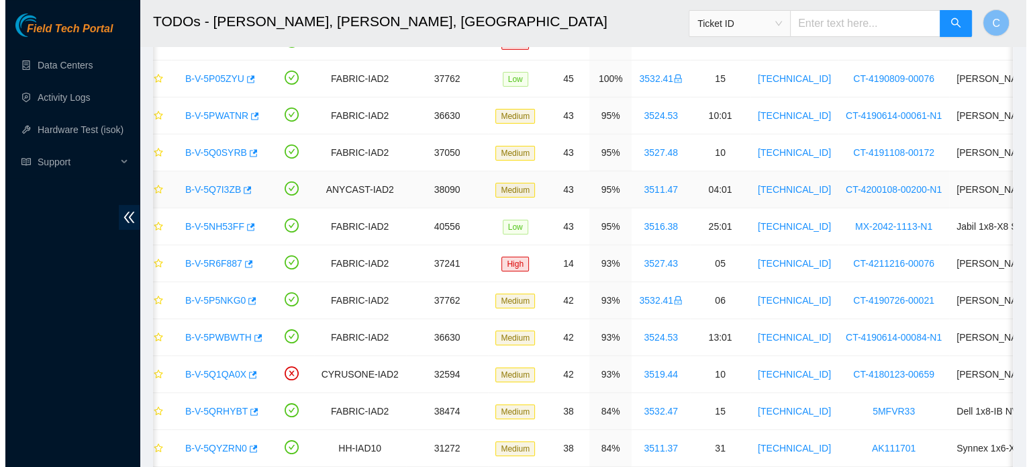
scroll to position [0, 0]
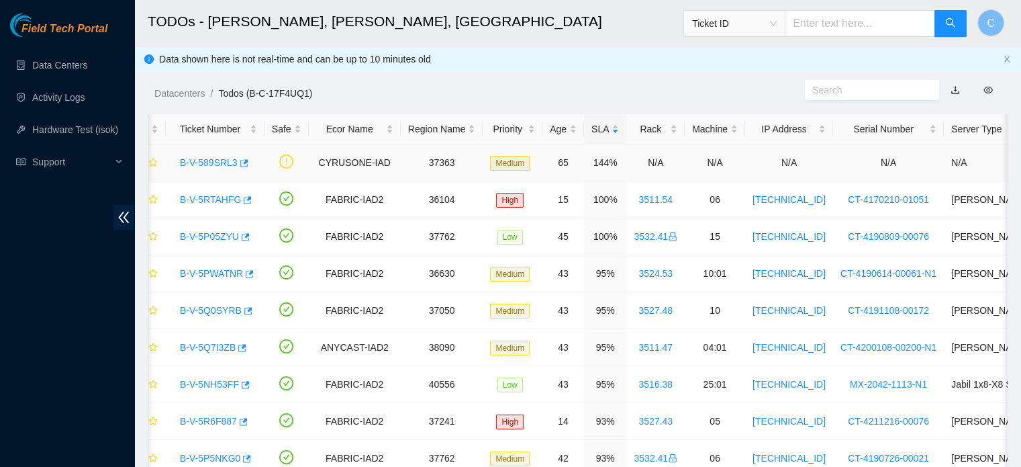
click at [200, 164] on link "B-V-589SRL3" at bounding box center [209, 162] width 58 height 11
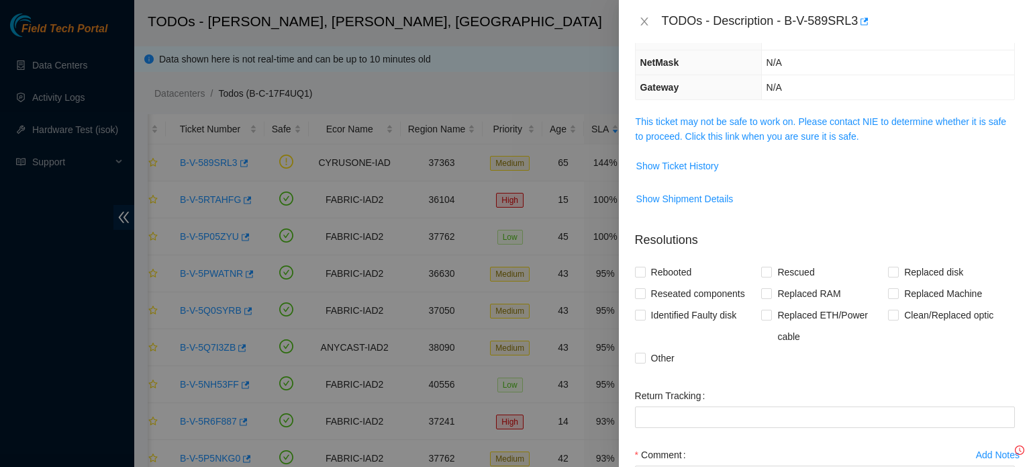
scroll to position [115, 0]
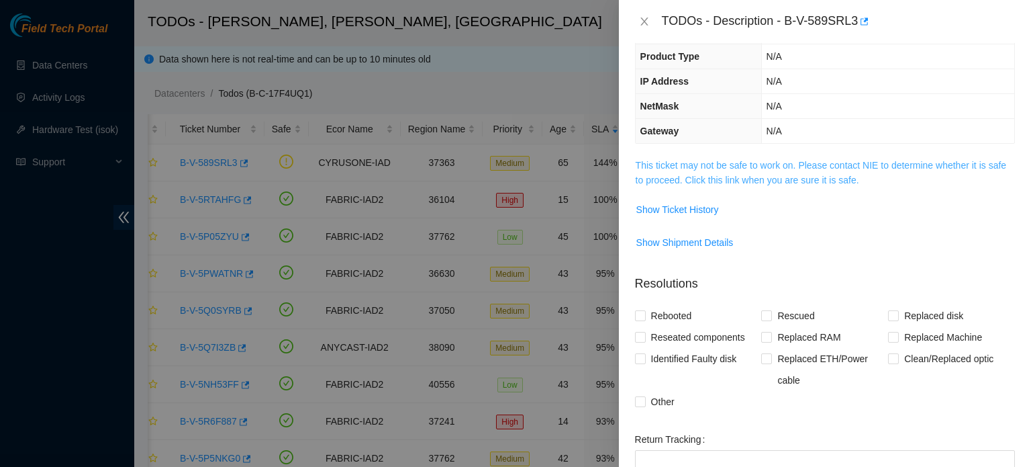
click at [731, 167] on link "This ticket may not be safe to work on. Please contact NIE to determine whether…" at bounding box center [821, 173] width 371 height 26
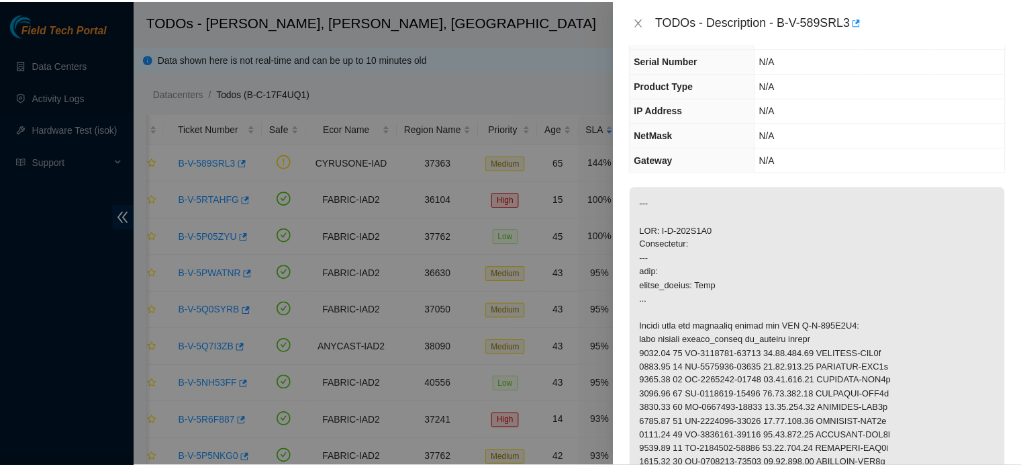
scroll to position [88, 0]
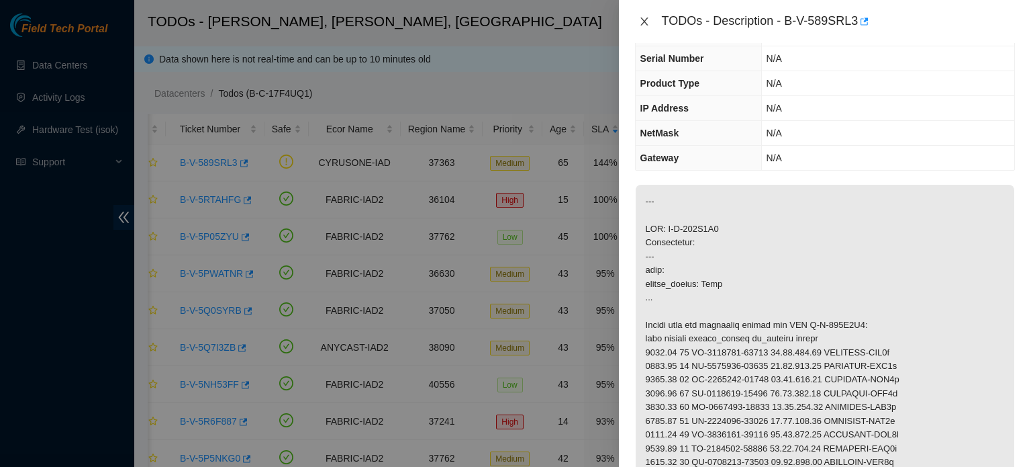
click at [643, 18] on icon "close" at bounding box center [644, 21] width 11 height 11
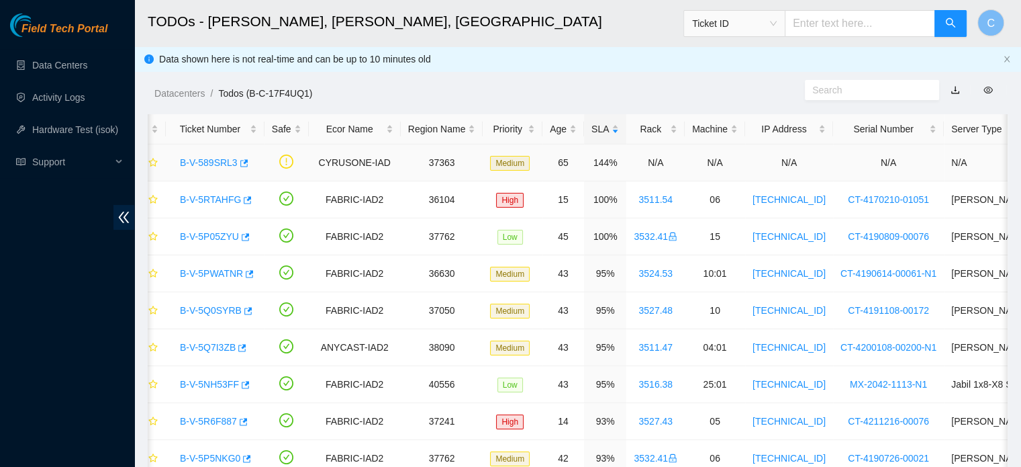
scroll to position [118, 0]
click at [152, 163] on icon "star" at bounding box center [152, 162] width 9 height 9
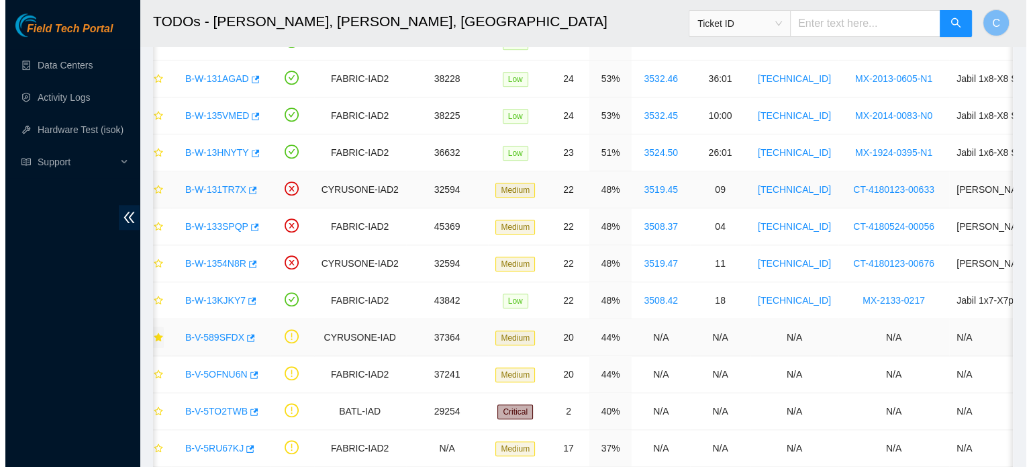
scroll to position [1527, 0]
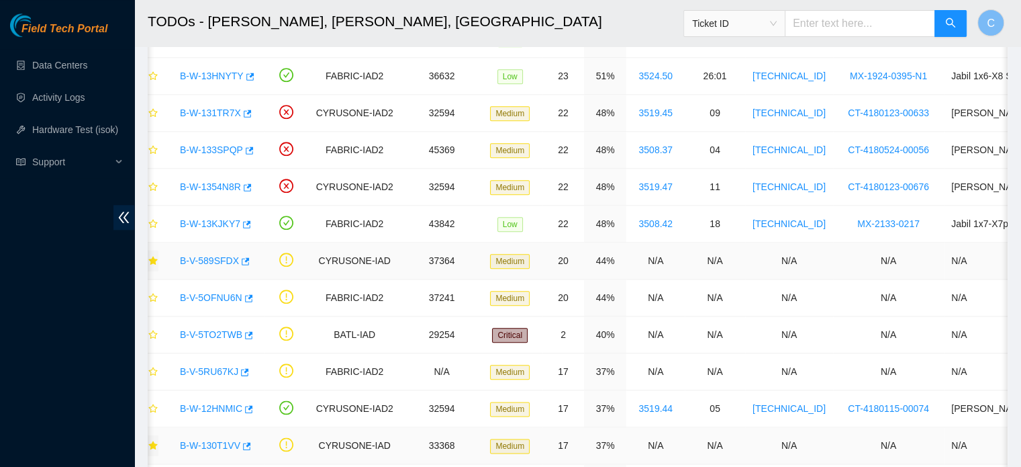
click at [207, 255] on link "B-V-589SFDX" at bounding box center [209, 260] width 59 height 11
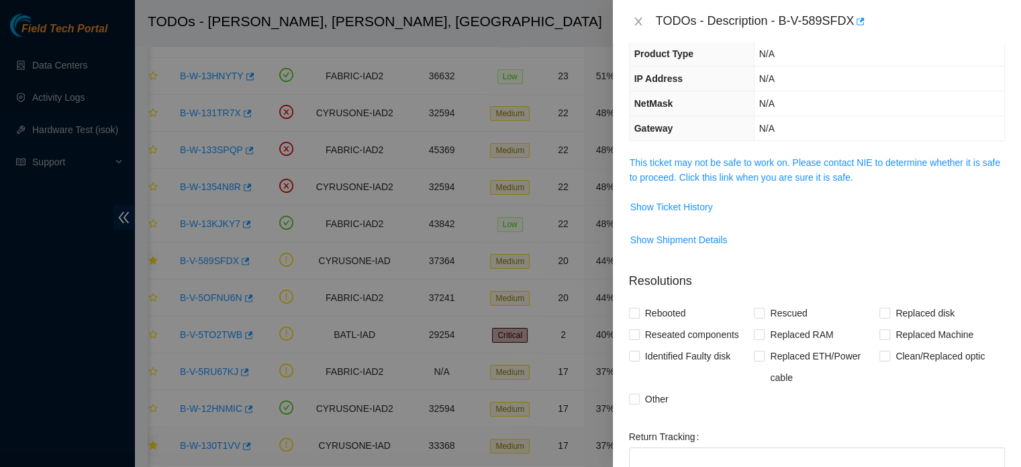
scroll to position [88, 0]
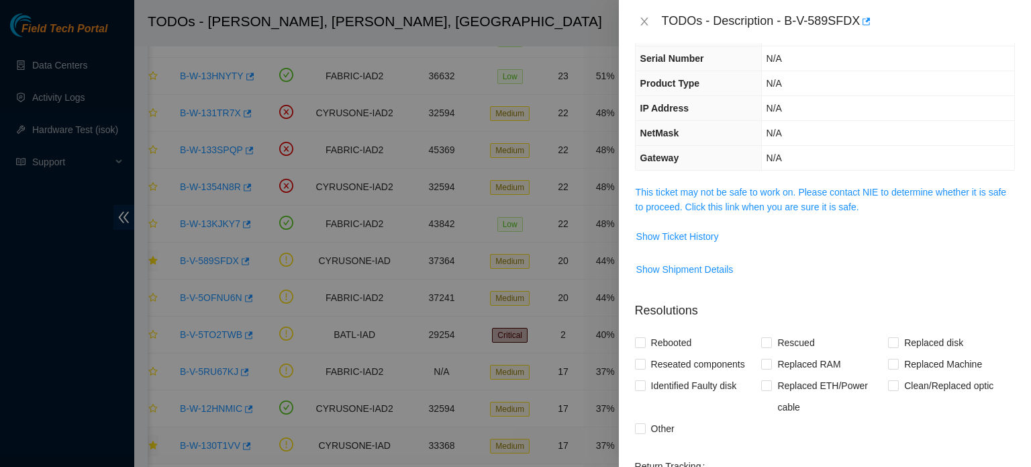
click at [739, 181] on div "Problem Type Deconstruction DP name DP75644 Rack Number N/A Machine Number N/A …" at bounding box center [825, 255] width 412 height 424
click at [729, 191] on link "This ticket may not be safe to work on. Please contact NIE to determine whether…" at bounding box center [821, 200] width 371 height 26
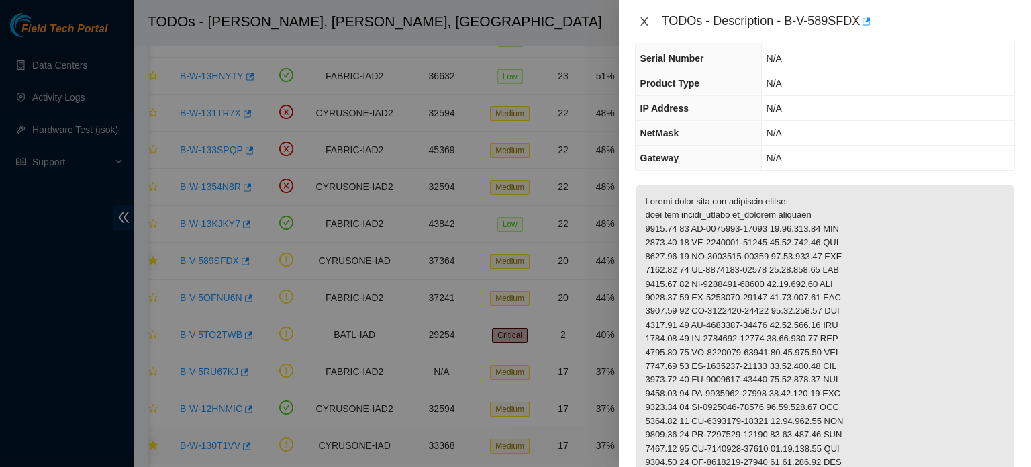
click at [643, 21] on icon "close" at bounding box center [644, 21] width 11 height 11
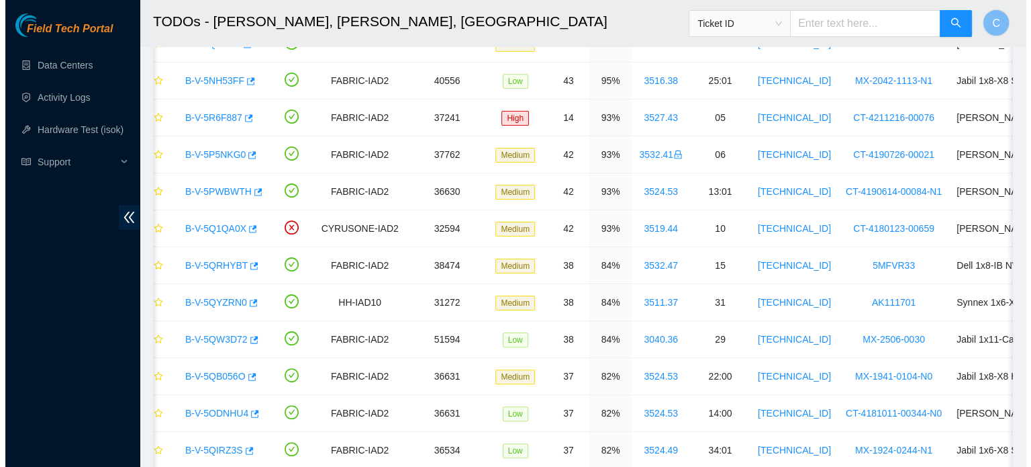
scroll to position [0, 0]
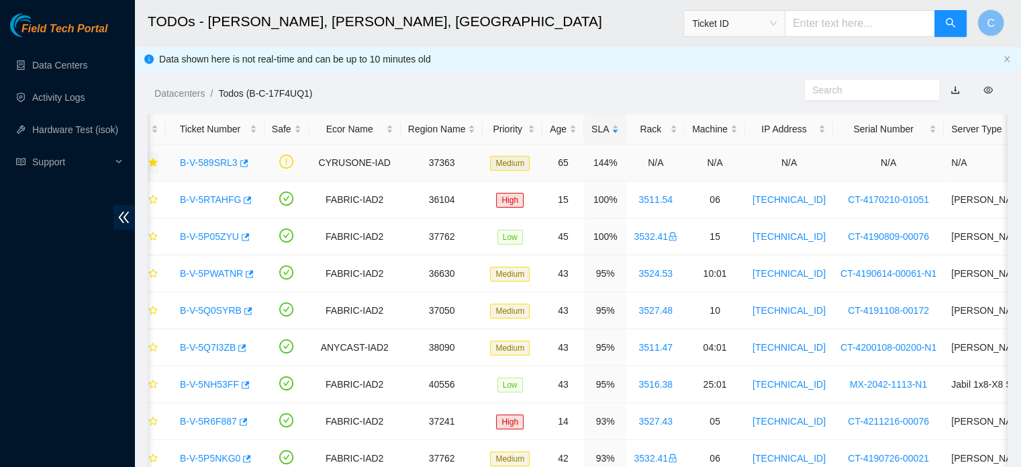
click at [212, 163] on link "B-V-589SRL3" at bounding box center [209, 162] width 58 height 11
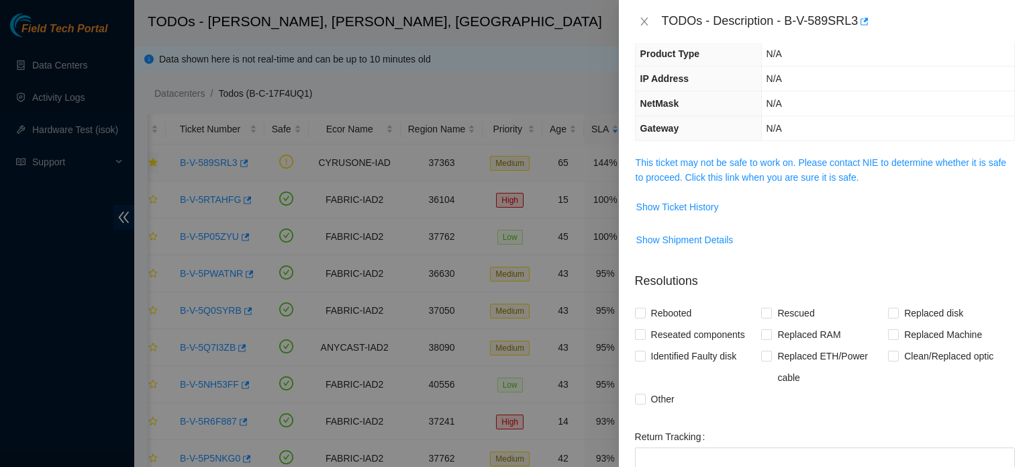
scroll to position [88, 0]
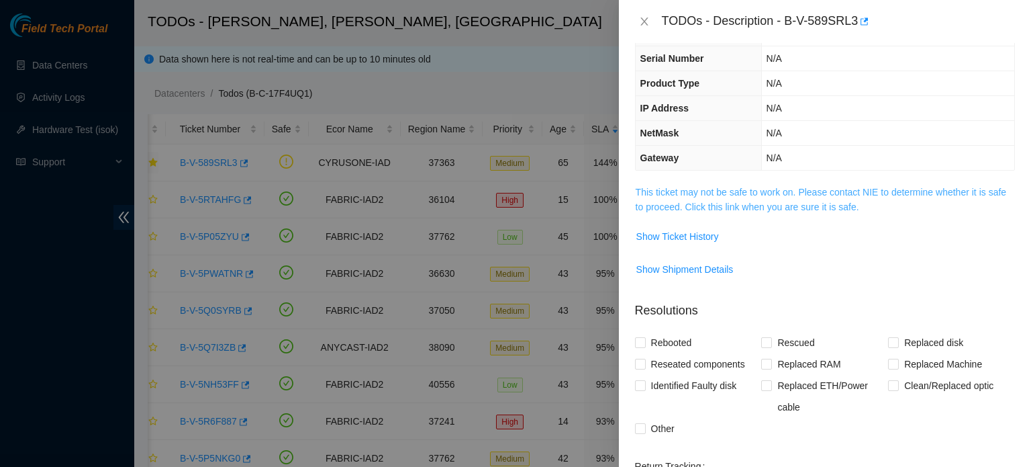
click at [756, 195] on link "This ticket may not be safe to work on. Please contact NIE to determine whether…" at bounding box center [821, 200] width 371 height 26
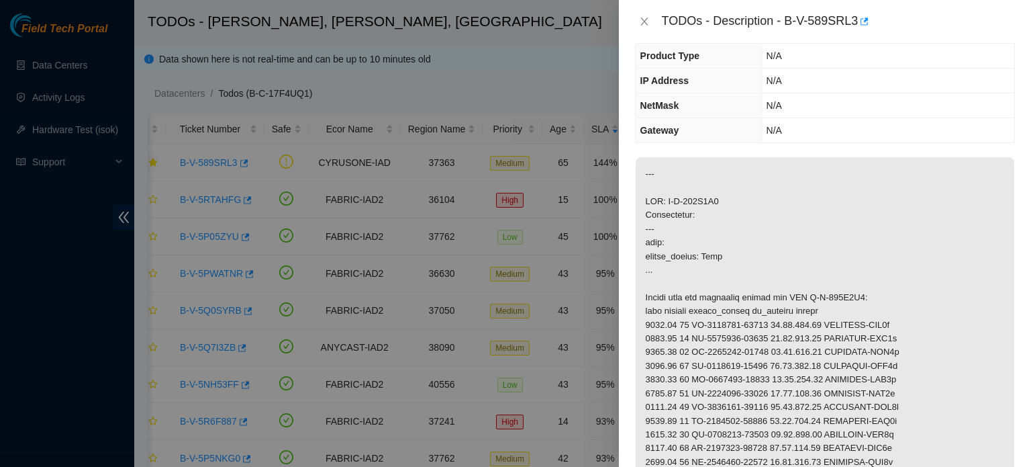
scroll to position [226, 0]
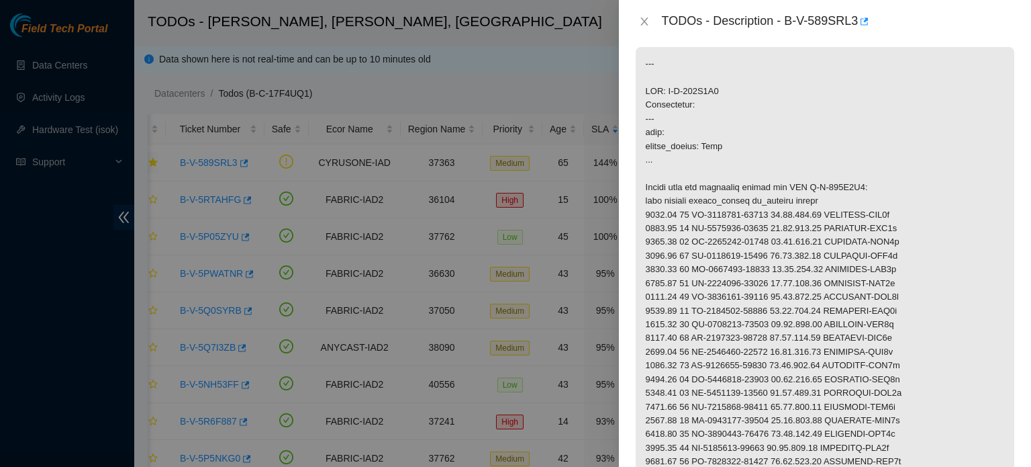
click at [956, 273] on p at bounding box center [825, 338] width 379 height 582
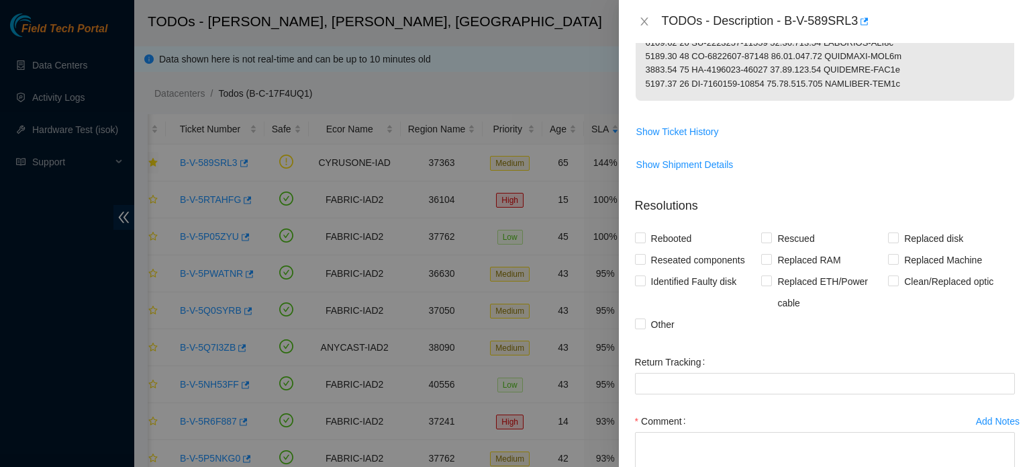
scroll to position [773, 0]
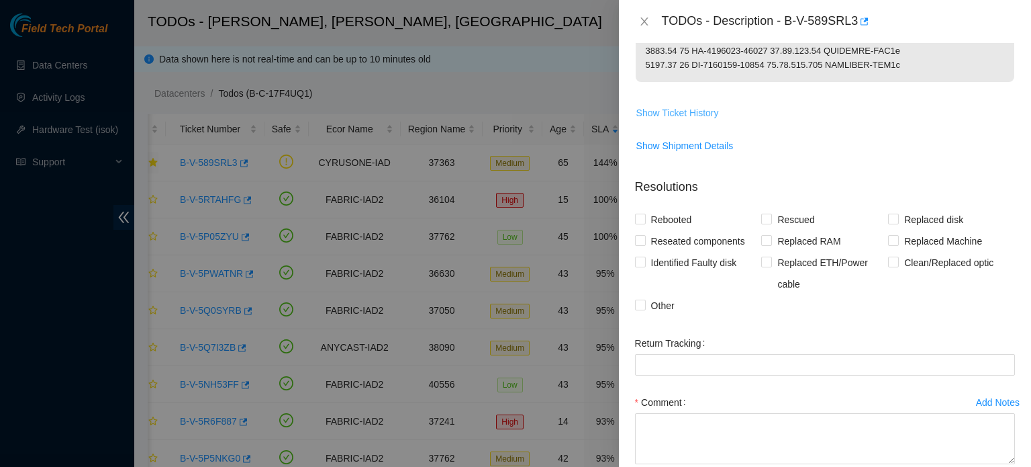
click at [659, 120] on span "Show Ticket History" at bounding box center [678, 112] width 83 height 15
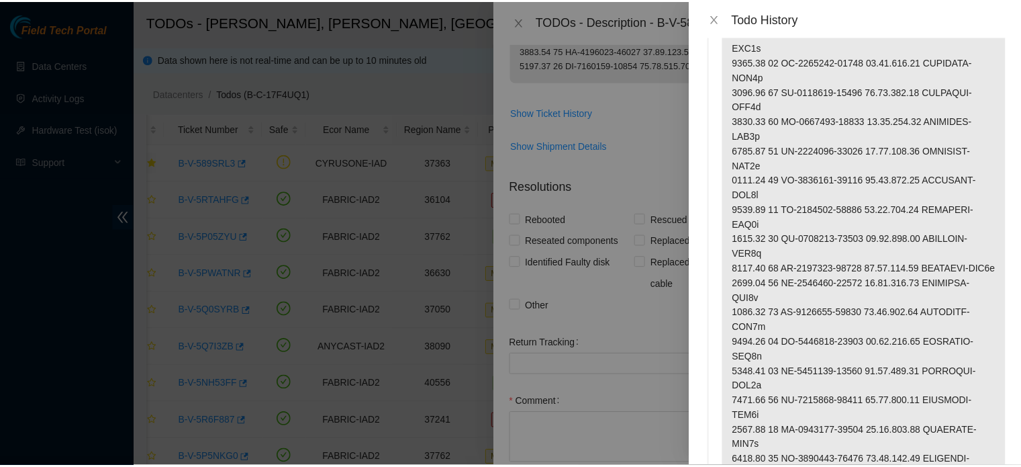
scroll to position [0, 0]
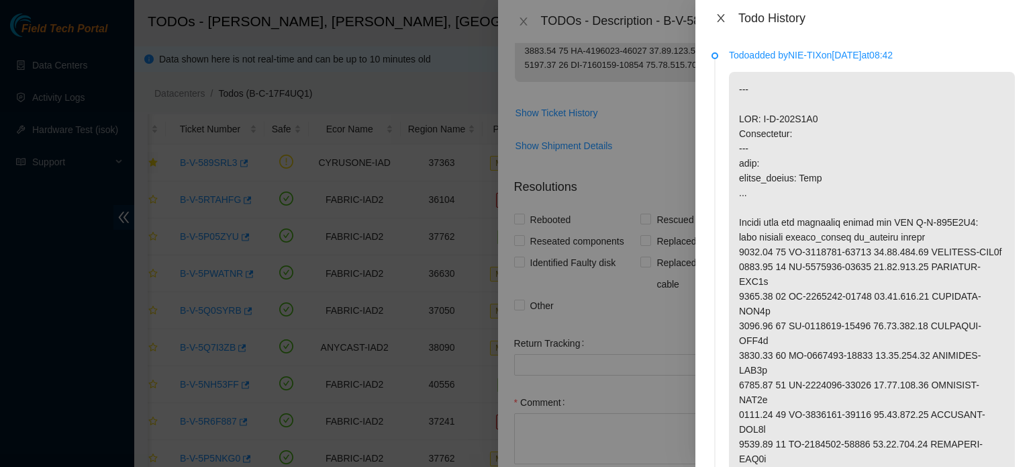
click at [720, 14] on icon "close" at bounding box center [721, 18] width 11 height 11
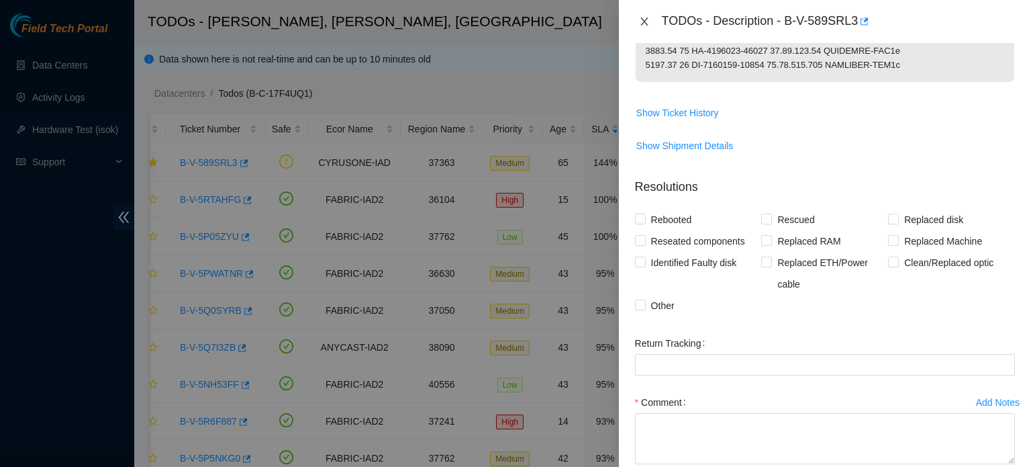
click at [647, 20] on icon "close" at bounding box center [644, 21] width 11 height 11
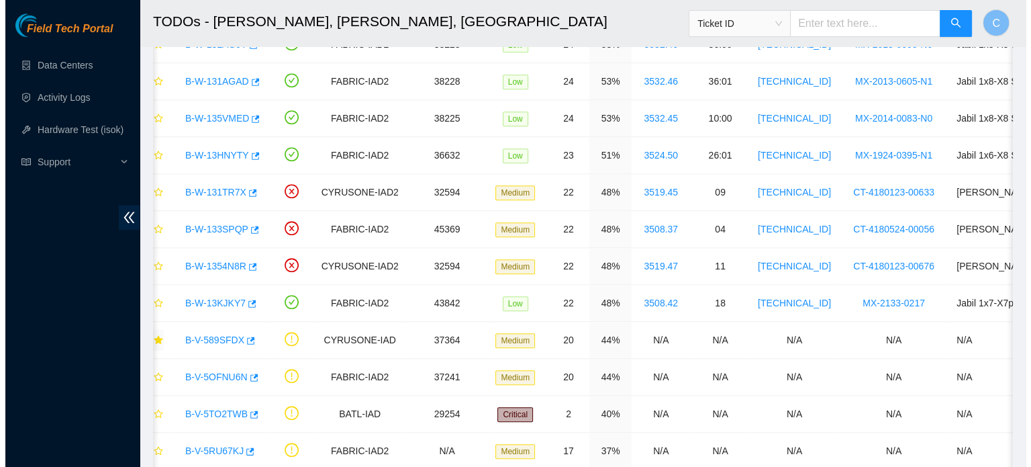
scroll to position [1510, 0]
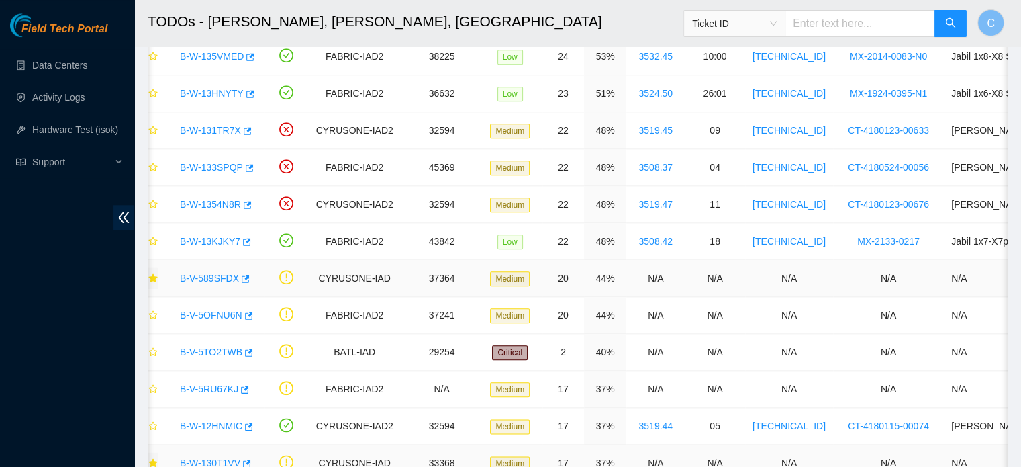
click at [209, 274] on link "B-V-589SFDX" at bounding box center [209, 278] width 59 height 11
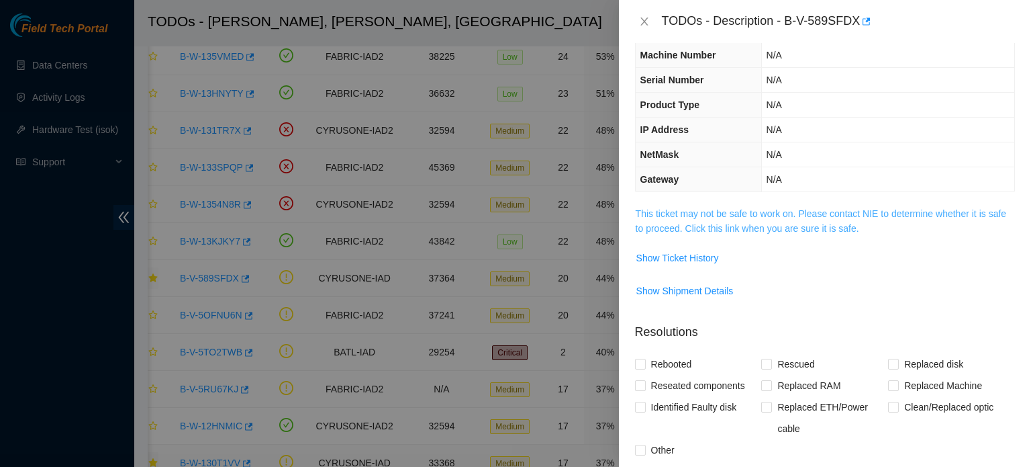
scroll to position [65, 0]
click at [727, 215] on link "This ticket may not be safe to work on. Please contact NIE to determine whether…" at bounding box center [821, 223] width 371 height 26
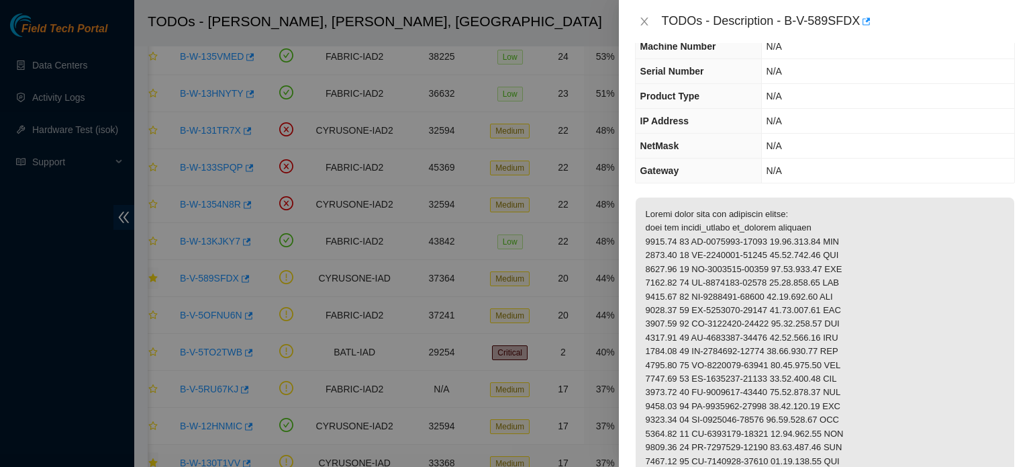
scroll to position [76, 0]
drag, startPoint x: 678, startPoint y: 254, endPoint x: 687, endPoint y: 253, distance: 8.8
click at [687, 253] on p at bounding box center [825, 426] width 379 height 459
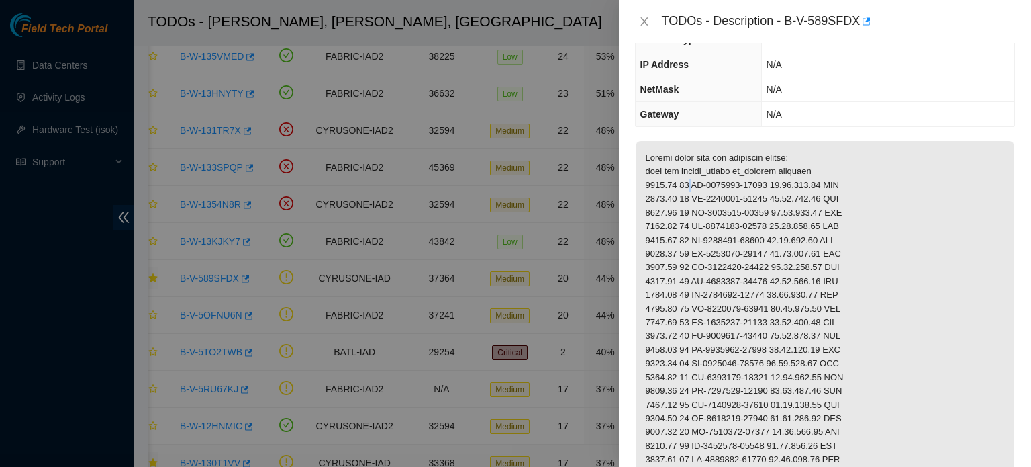
scroll to position [132, 0]
click at [693, 216] on p at bounding box center [825, 370] width 379 height 459
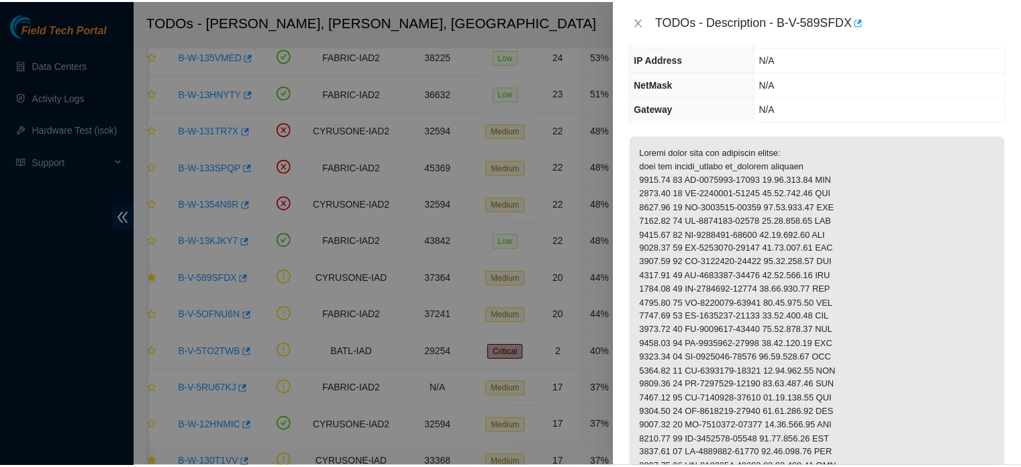
scroll to position [142, 0]
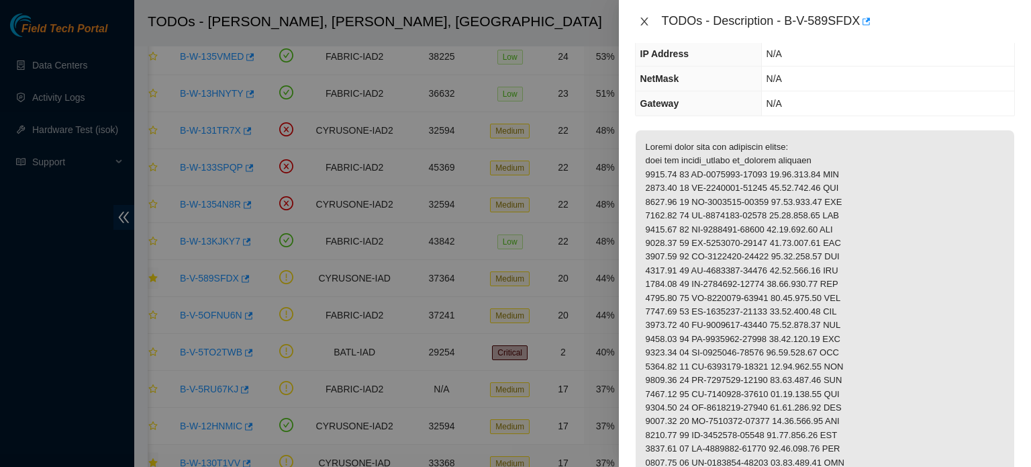
click at [641, 17] on icon "close" at bounding box center [644, 21] width 11 height 11
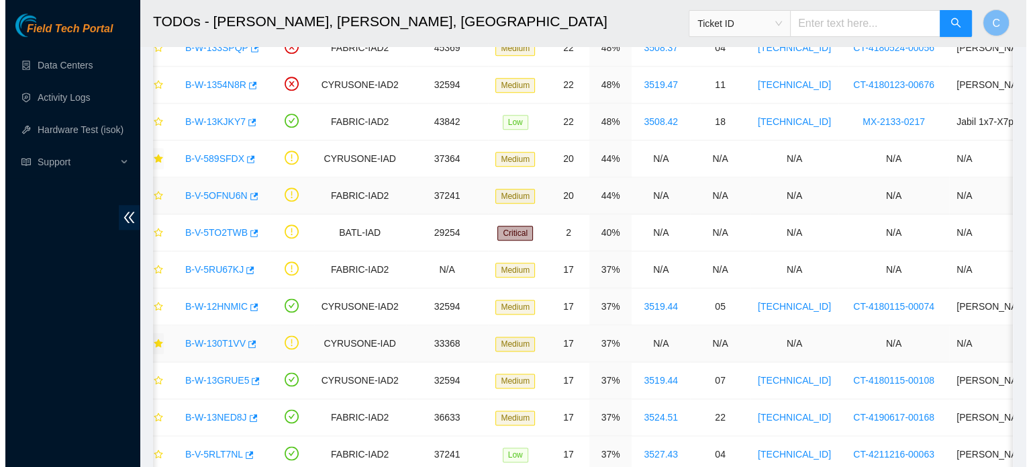
scroll to position [1630, 0]
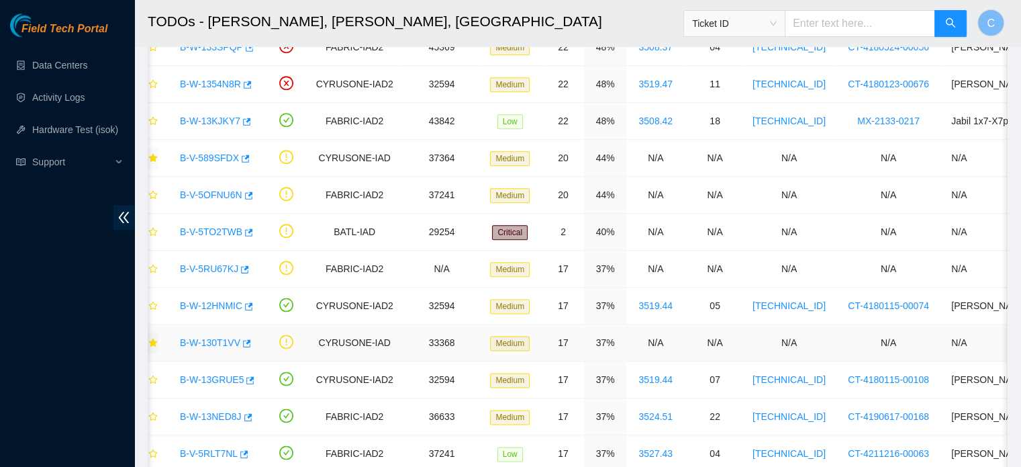
click at [216, 337] on link "B-W-130T1VV" at bounding box center [210, 342] width 60 height 11
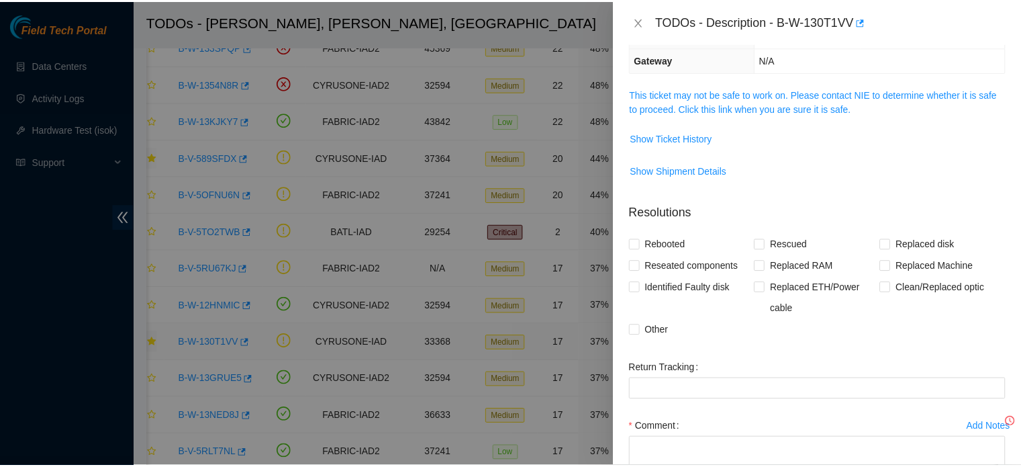
scroll to position [142, 0]
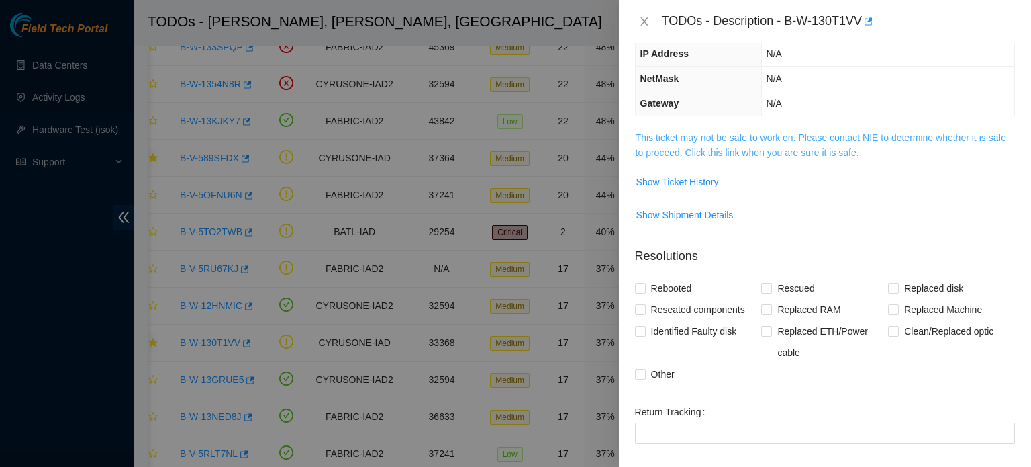
click at [769, 134] on link "This ticket may not be safe to work on. Please contact NIE to determine whether…" at bounding box center [821, 145] width 371 height 26
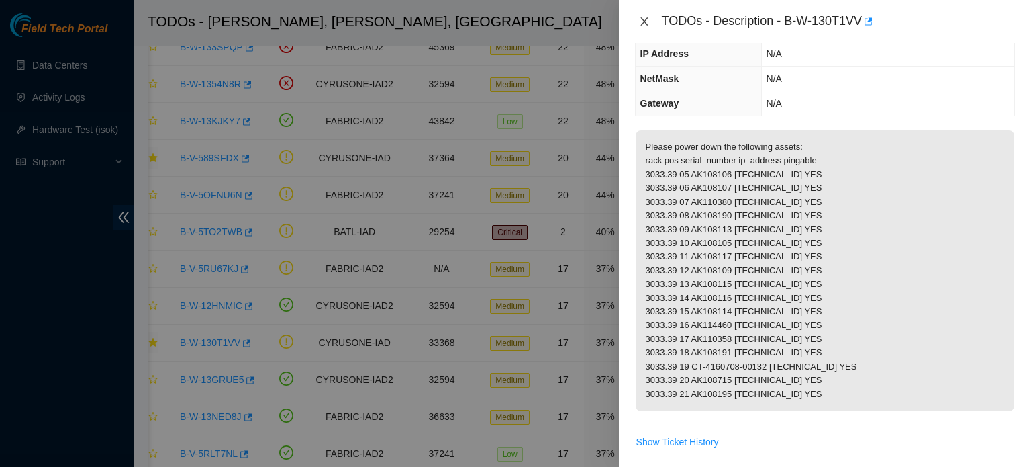
click at [644, 21] on icon "close" at bounding box center [644, 21] width 7 height 8
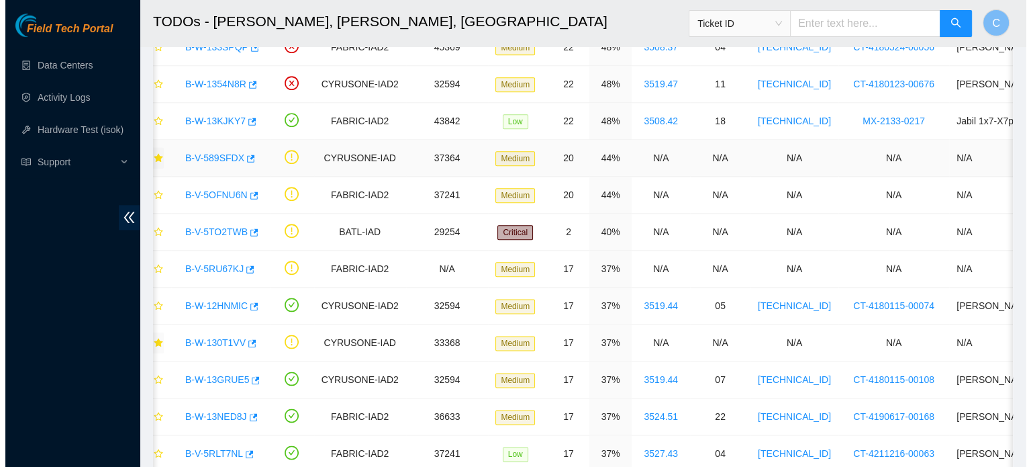
scroll to position [186, 0]
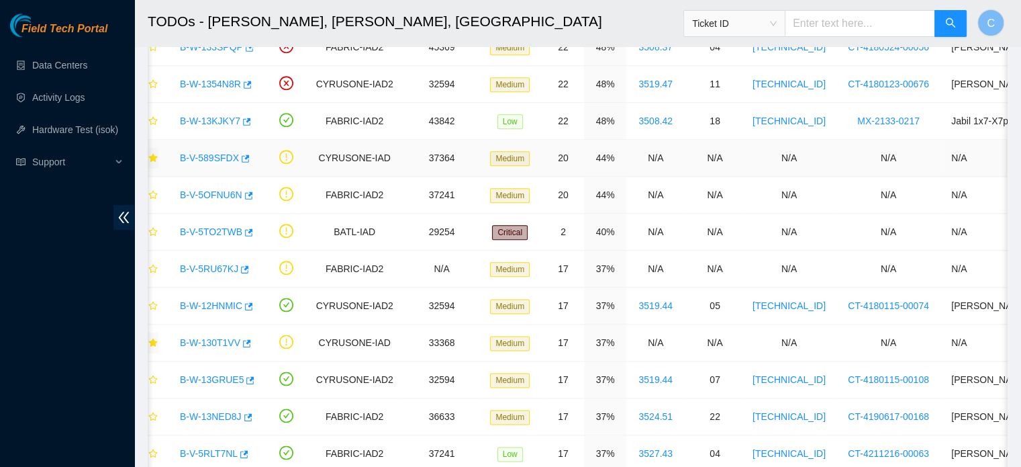
click at [215, 152] on link "B-V-589SFDX" at bounding box center [209, 157] width 59 height 11
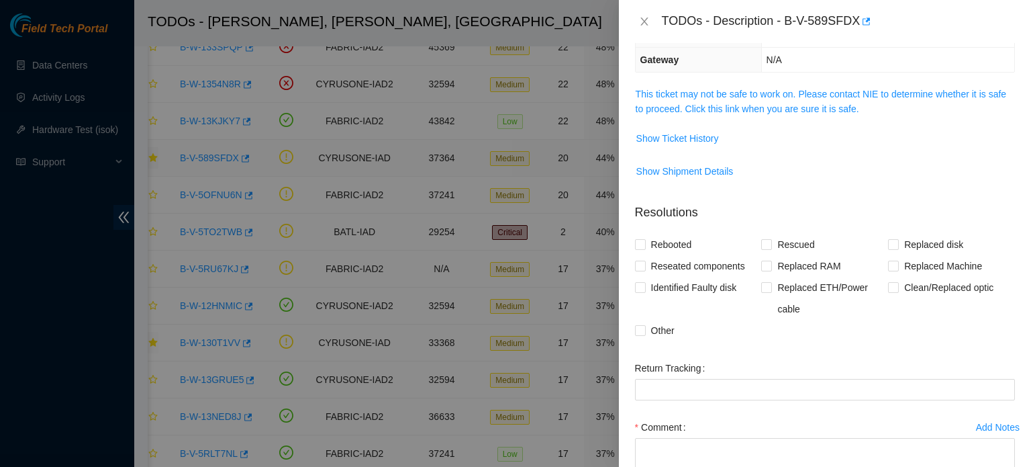
scroll to position [142, 0]
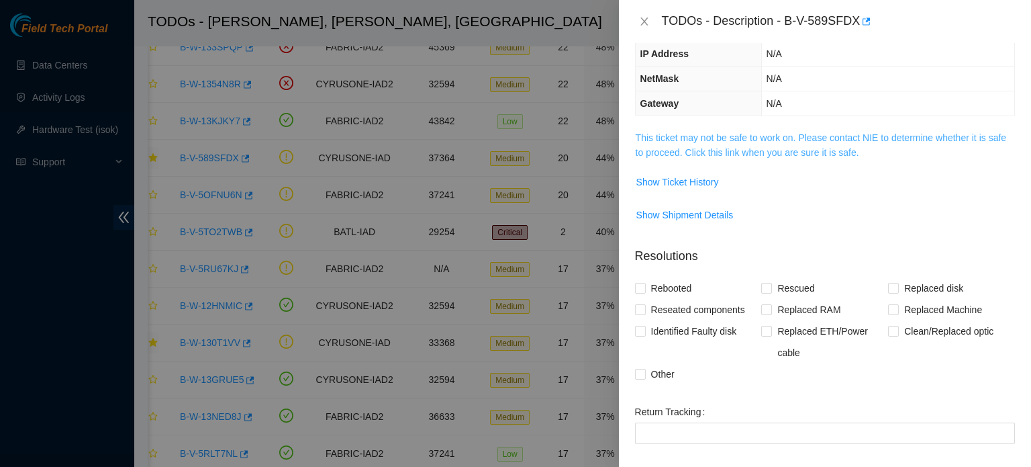
click at [772, 134] on link "This ticket may not be safe to work on. Please contact NIE to determine whether…" at bounding box center [821, 145] width 371 height 26
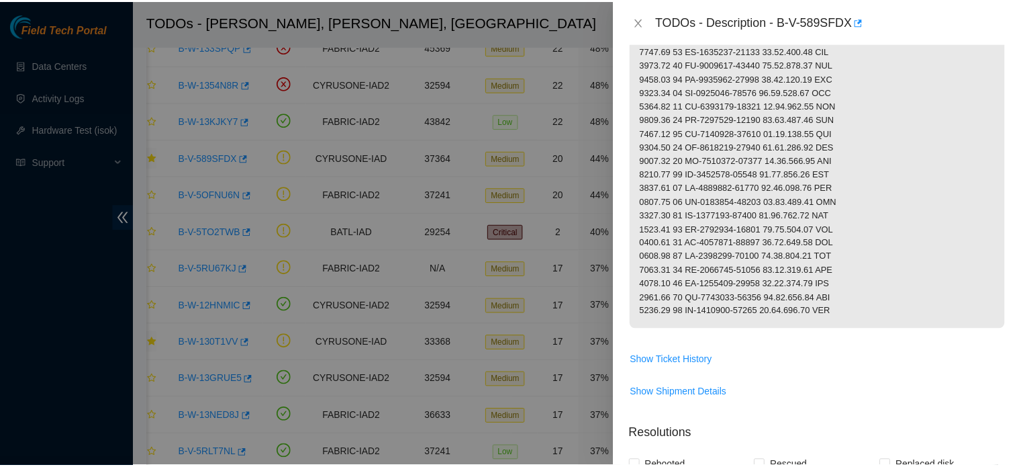
scroll to position [470, 0]
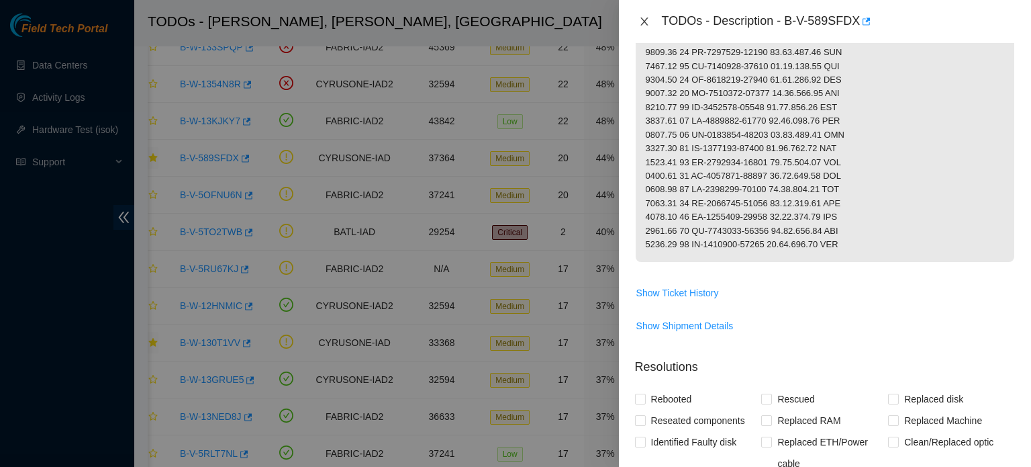
click at [644, 19] on icon "close" at bounding box center [644, 21] width 11 height 11
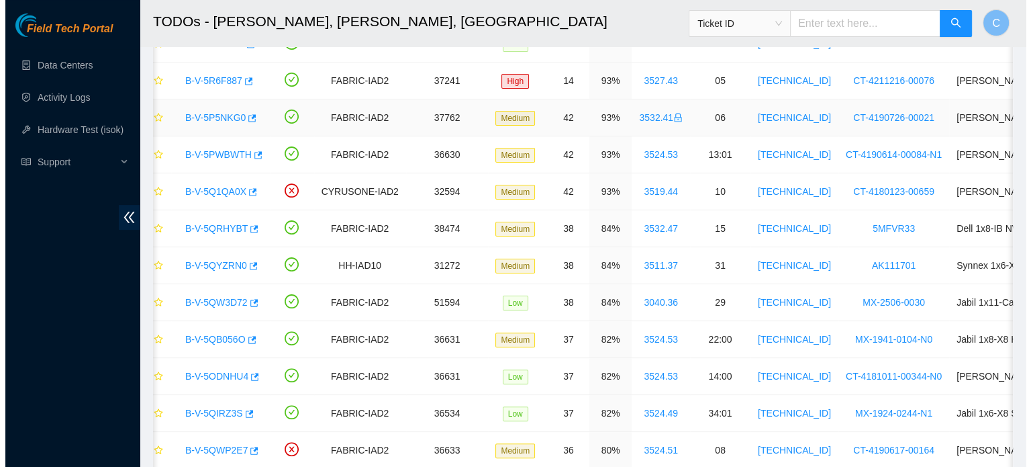
scroll to position [0, 0]
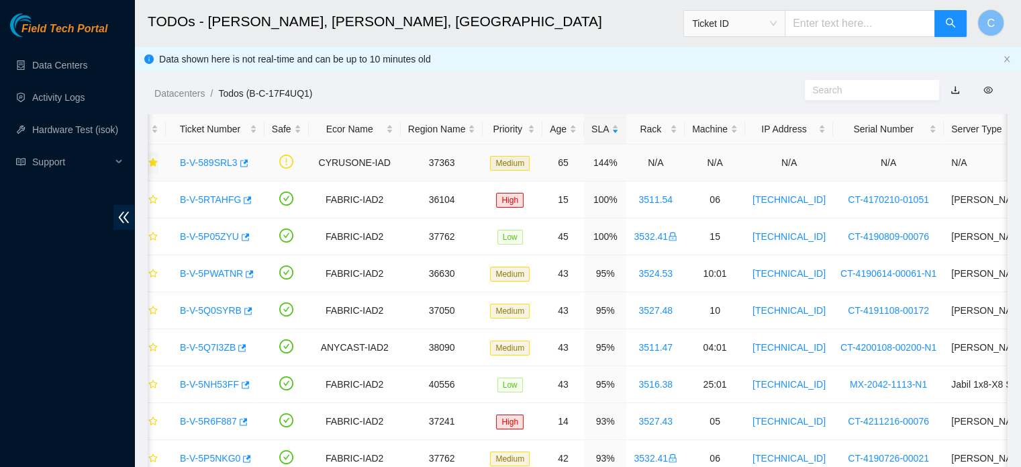
click at [206, 160] on link "B-V-589SRL3" at bounding box center [209, 162] width 58 height 11
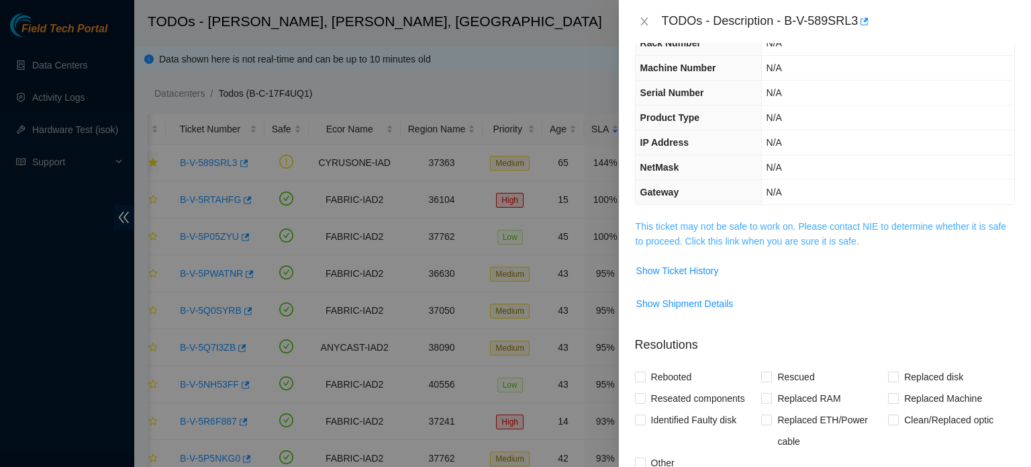
click at [731, 222] on link "This ticket may not be safe to work on. Please contact NIE to determine whether…" at bounding box center [821, 234] width 371 height 26
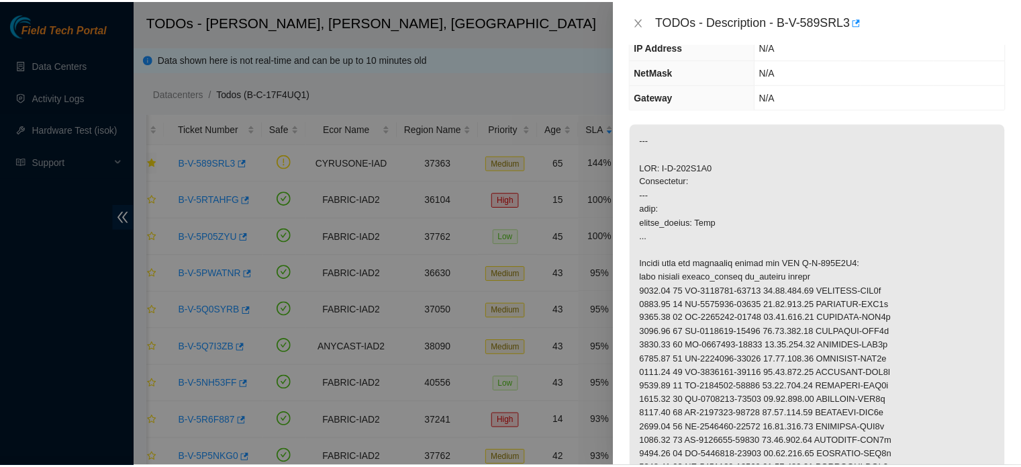
scroll to position [147, 0]
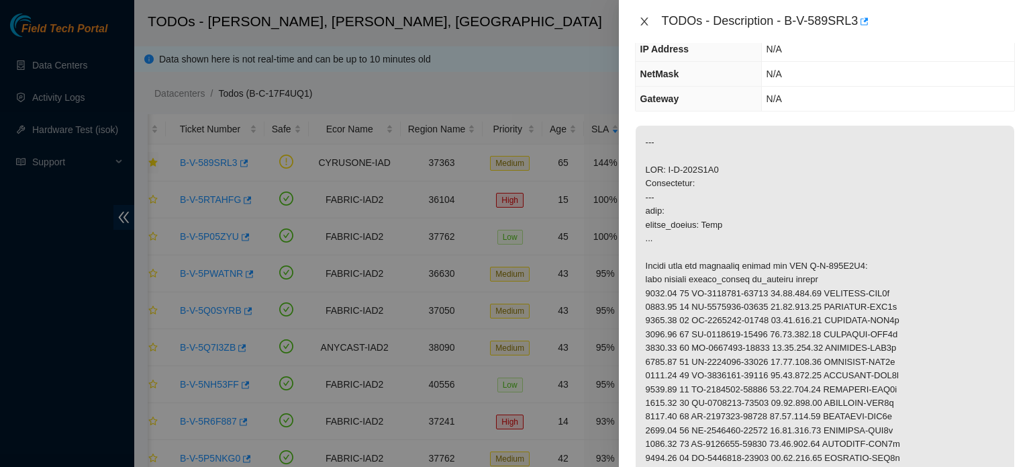
click at [643, 21] on icon "close" at bounding box center [644, 21] width 11 height 11
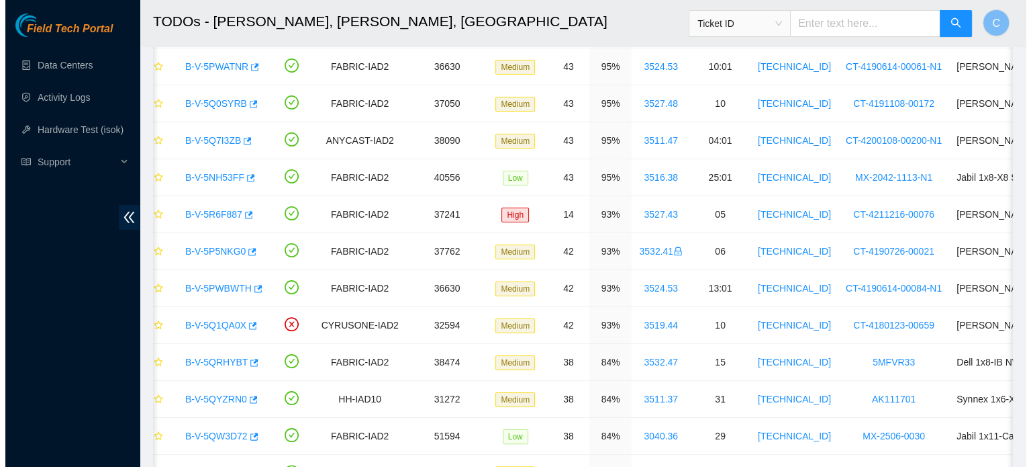
scroll to position [0, 0]
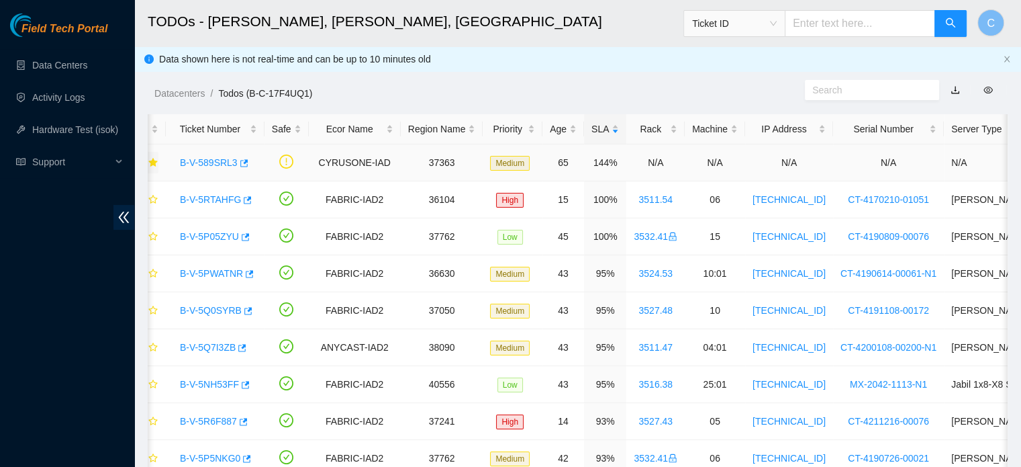
click at [205, 164] on link "B-V-589SRL3" at bounding box center [209, 162] width 58 height 11
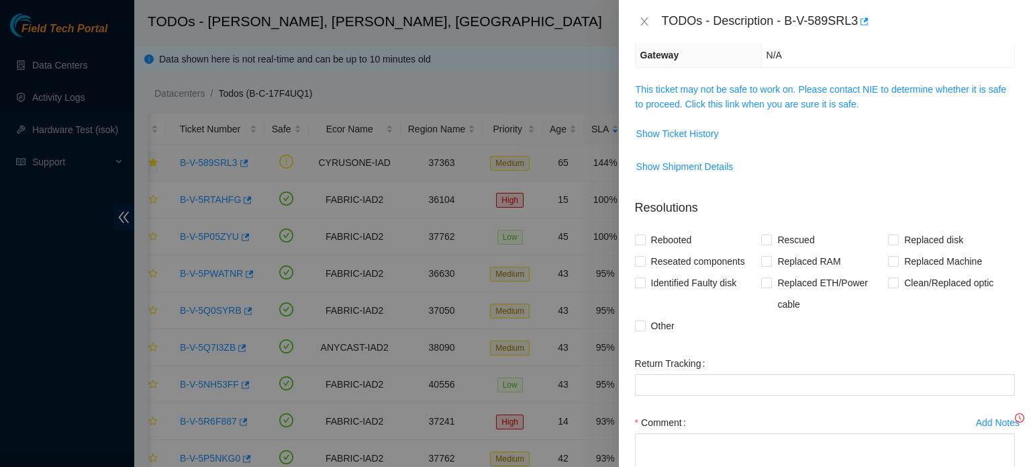
scroll to position [147, 0]
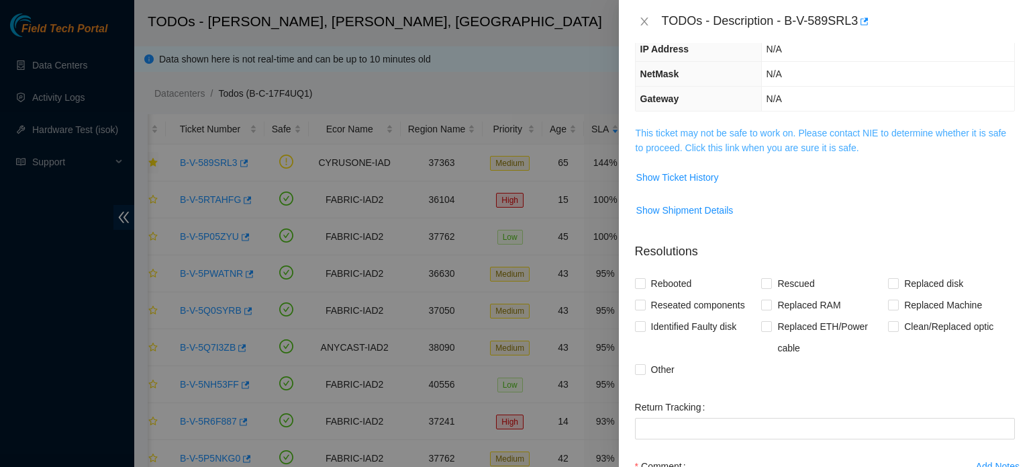
click at [784, 132] on link "This ticket may not be safe to work on. Please contact NIE to determine whether…" at bounding box center [821, 141] width 371 height 26
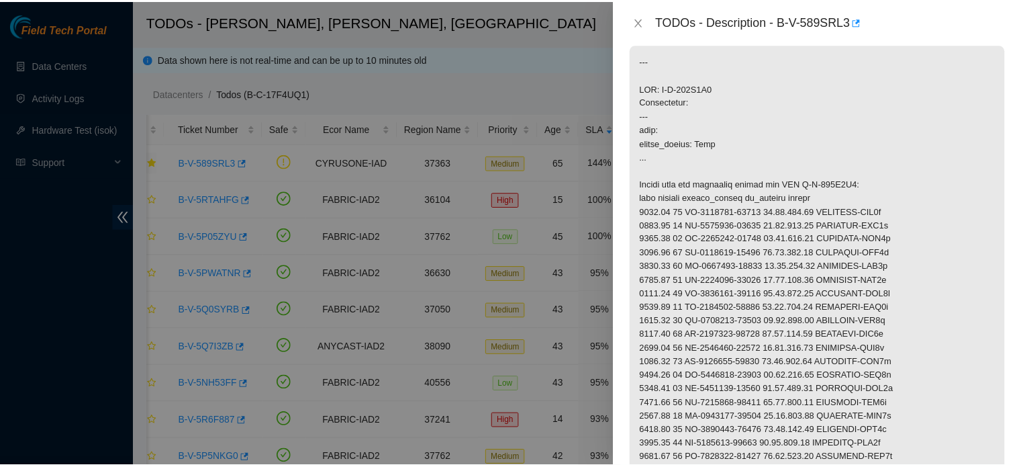
scroll to position [228, 0]
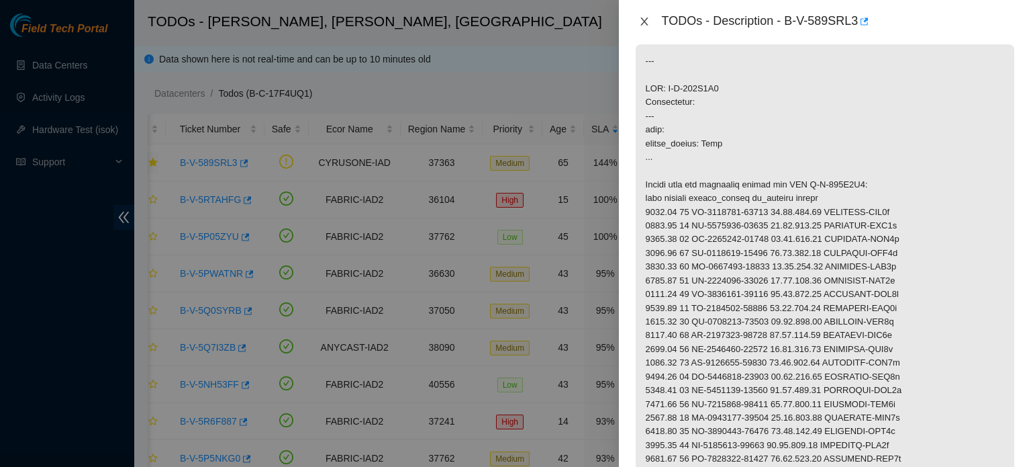
click at [645, 23] on icon "close" at bounding box center [644, 21] width 7 height 8
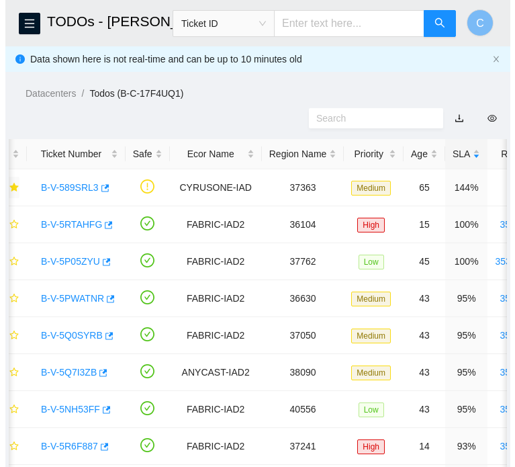
scroll to position [252, 0]
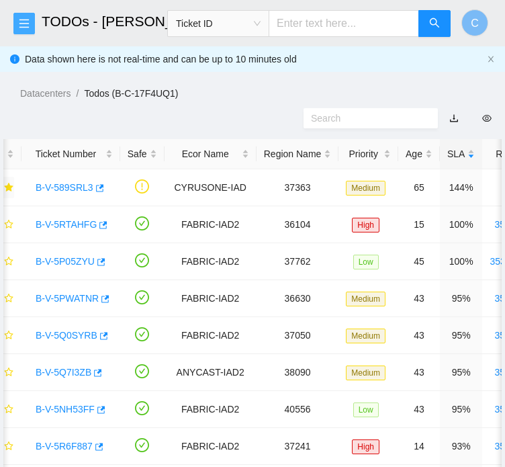
click at [27, 20] on icon "menu" at bounding box center [24, 23] width 11 height 11
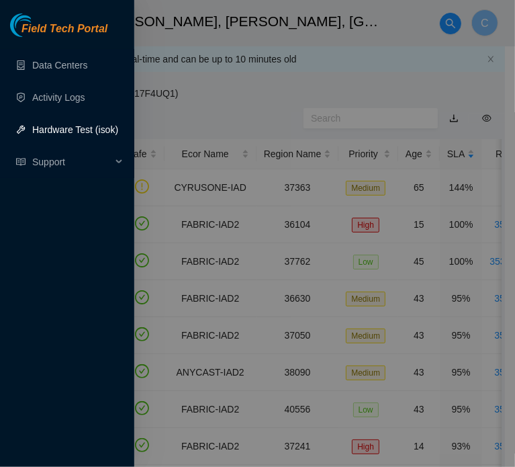
click at [70, 127] on link "Hardware Test (isok)" at bounding box center [75, 129] width 86 height 11
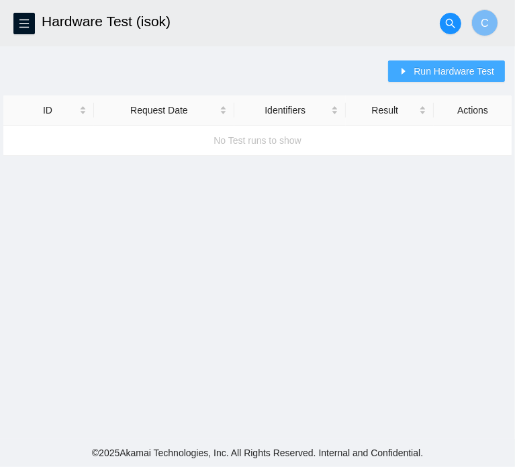
click at [436, 66] on span "Run Hardware Test" at bounding box center [454, 71] width 81 height 15
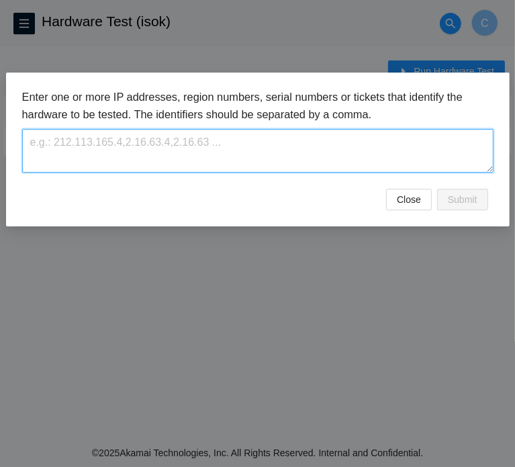
click at [296, 137] on textarea at bounding box center [257, 151] width 471 height 44
type textarea "FABRIC-IAD23I"
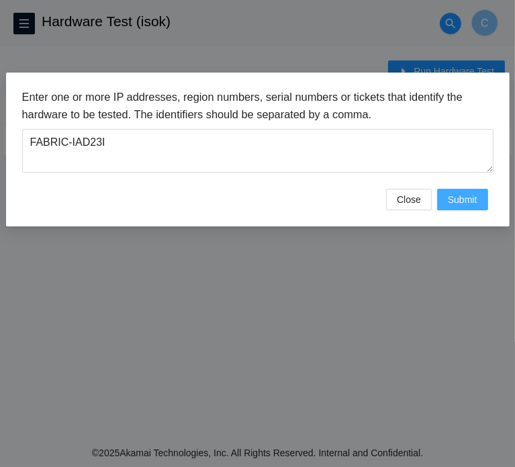
click at [464, 193] on span "Submit" at bounding box center [463, 199] width 30 height 15
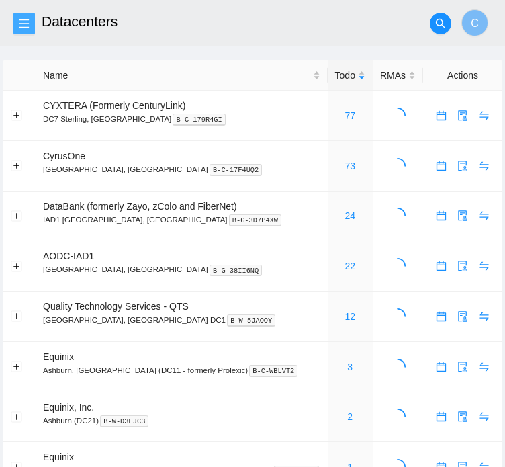
click at [20, 28] on icon "menu" at bounding box center [24, 23] width 11 height 11
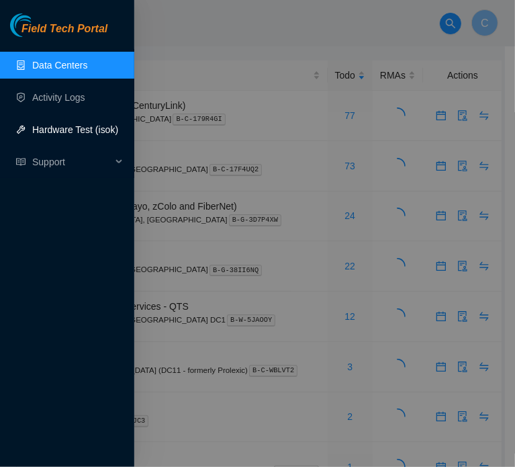
click at [77, 131] on link "Hardware Test (isok)" at bounding box center [75, 129] width 86 height 11
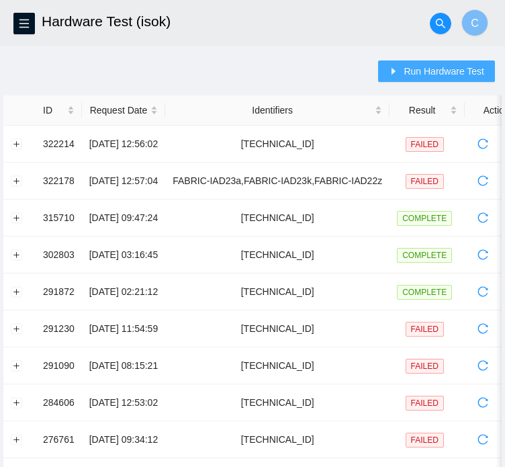
click at [443, 77] on span "Run Hardware Test" at bounding box center [444, 71] width 81 height 15
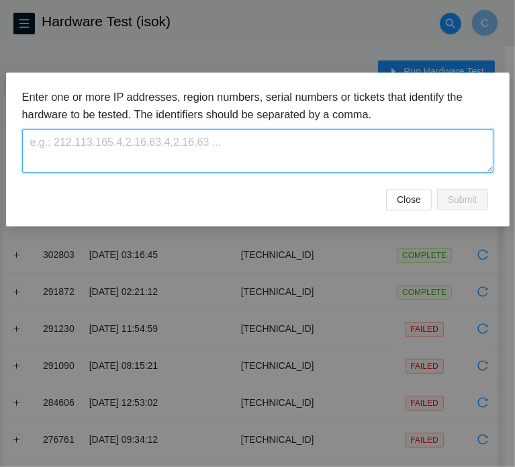
click at [341, 152] on textarea at bounding box center [257, 151] width 471 height 44
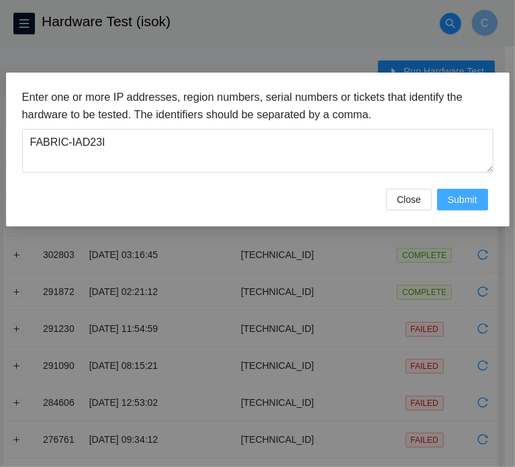
click at [457, 193] on span "Submit" at bounding box center [463, 199] width 30 height 15
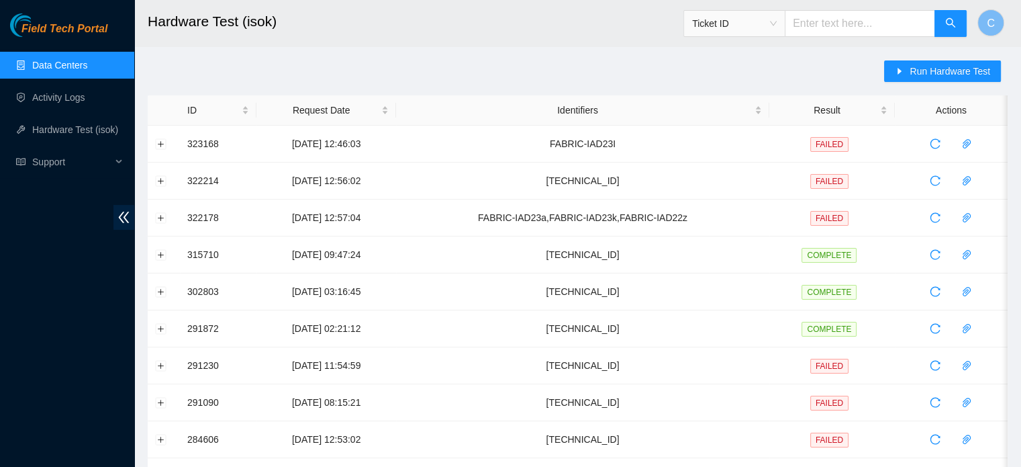
click at [32, 254] on div "Field Tech Portal Data Centers Activity Logs Hardware Test (isok) Support" at bounding box center [67, 239] width 134 height 453
click at [161, 140] on button "Expand row" at bounding box center [161, 143] width 11 height 11
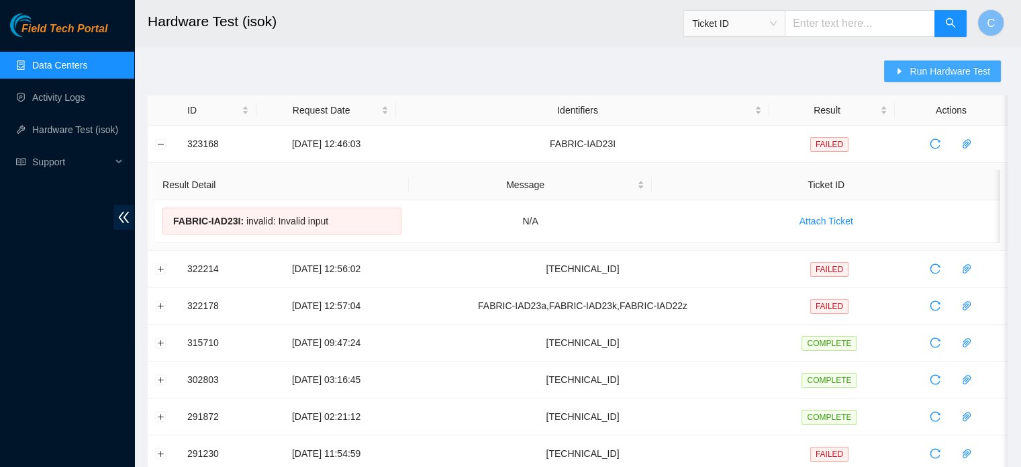
click at [514, 68] on button "Run Hardware Test" at bounding box center [942, 70] width 117 height 21
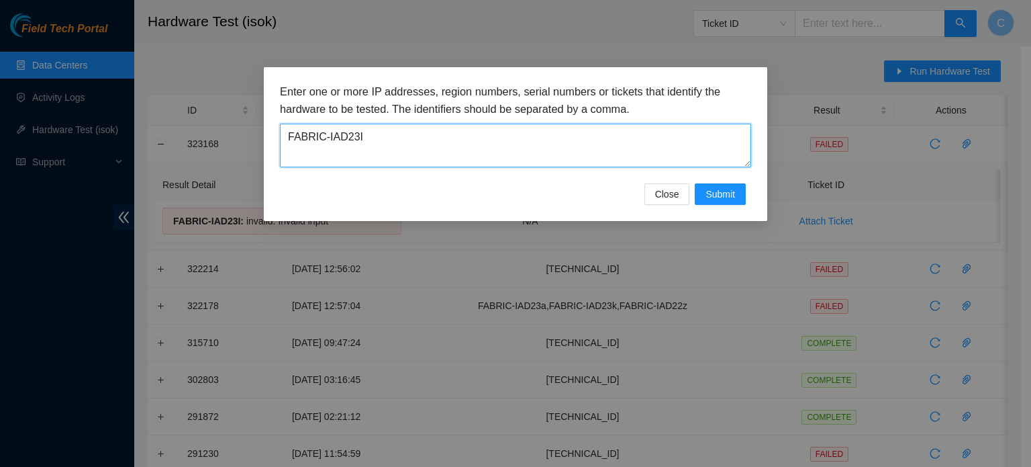
click at [514, 158] on textarea "FABRIC-IAD23I" at bounding box center [515, 146] width 471 height 44
paste textarea "23.55.171.196"
type textarea "23.55.171.196"
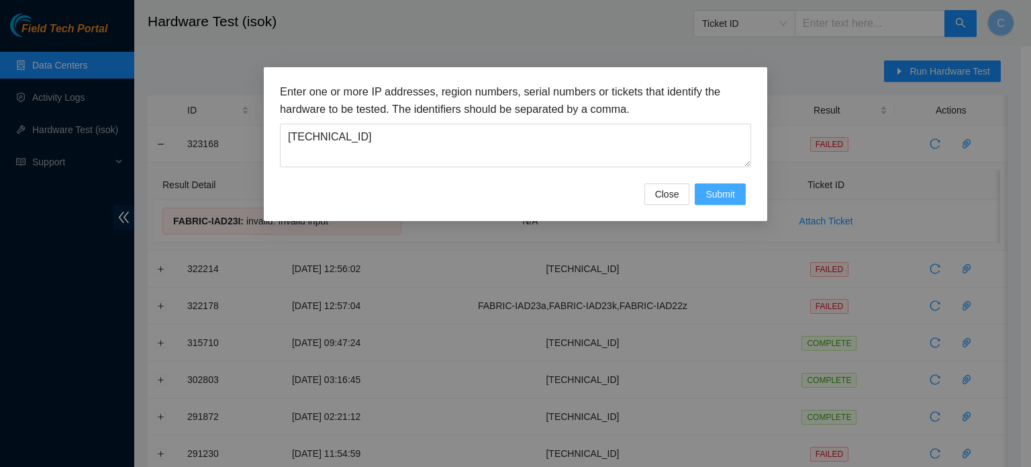
click at [514, 190] on span "Submit" at bounding box center [721, 194] width 30 height 15
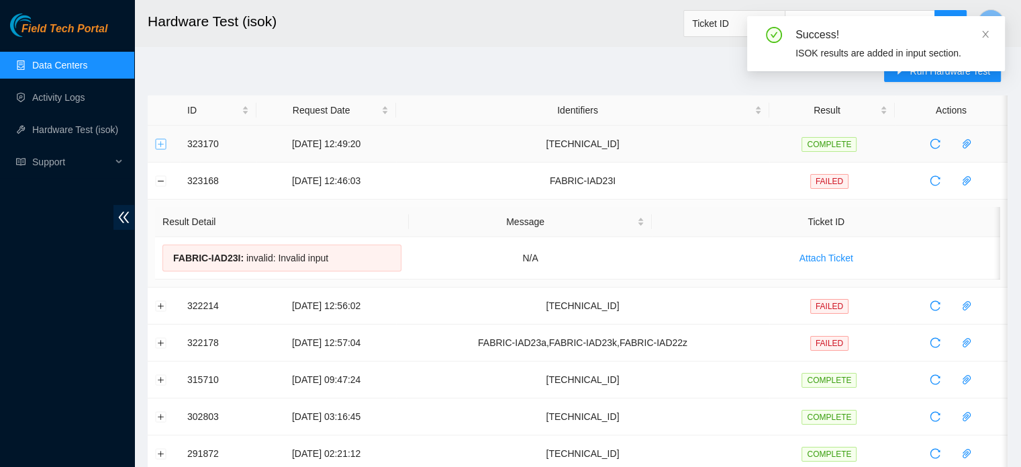
click at [162, 144] on button "Expand row" at bounding box center [161, 143] width 11 height 11
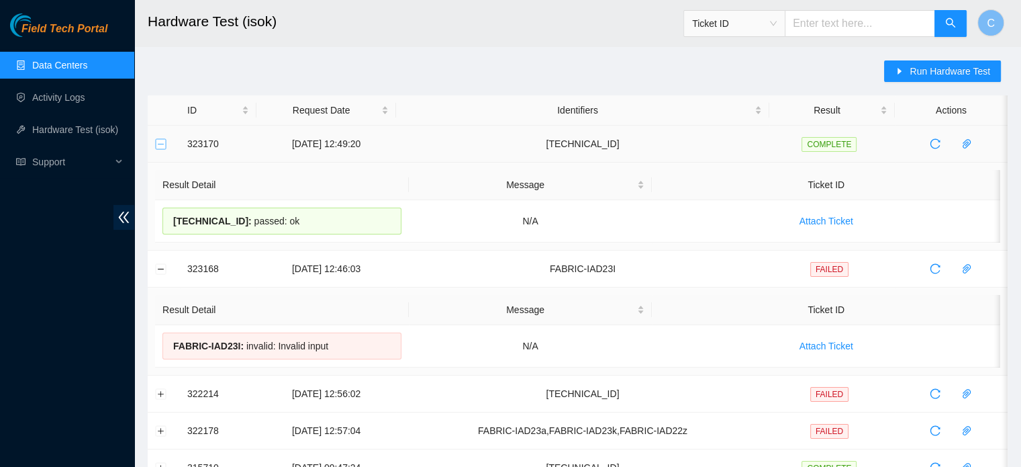
click at [163, 144] on button "Collapse row" at bounding box center [161, 143] width 11 height 11
